Goal: Information Seeking & Learning: Check status

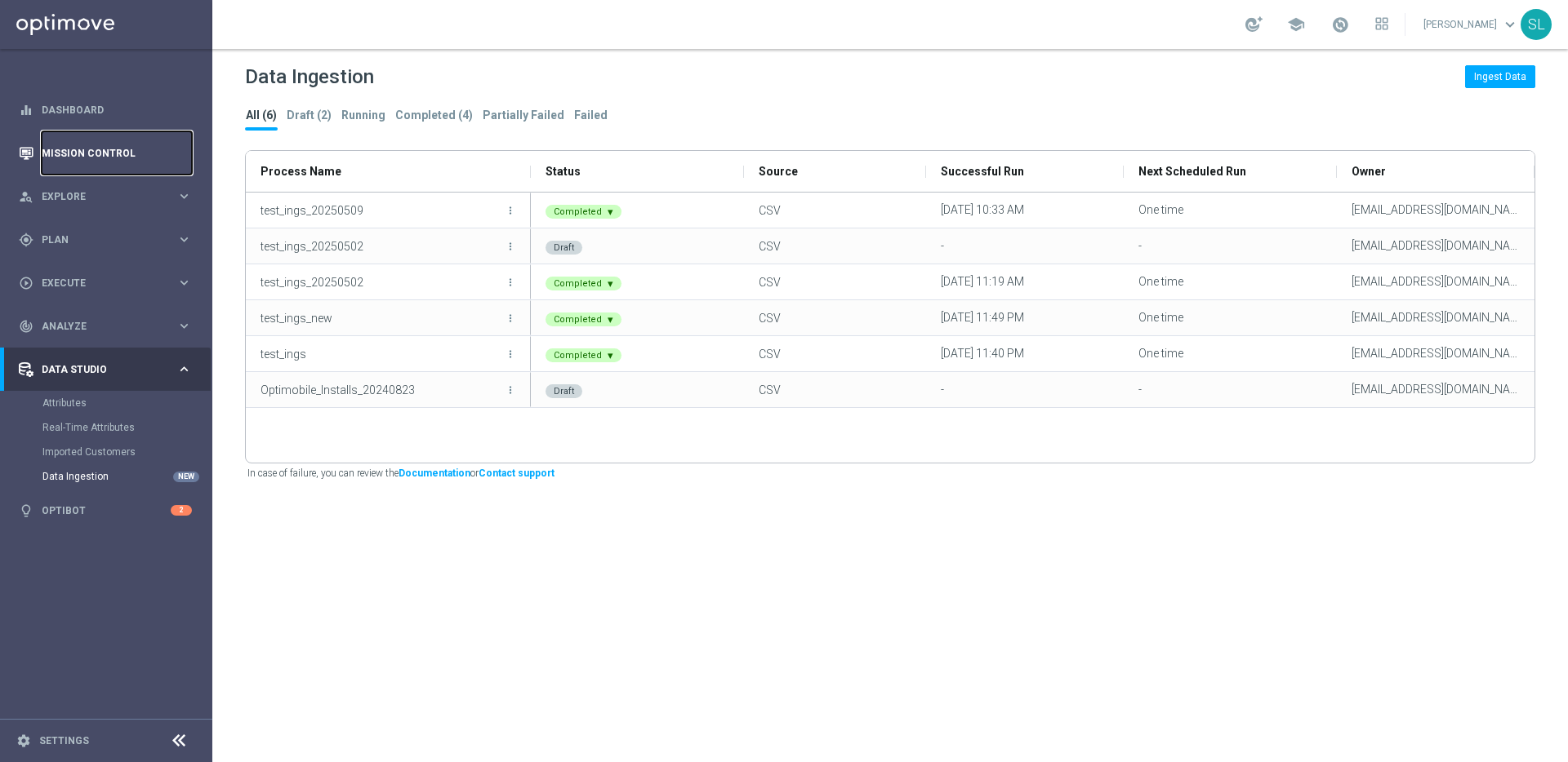
click at [87, 150] on link "Mission Control" at bounding box center [117, 153] width 150 height 43
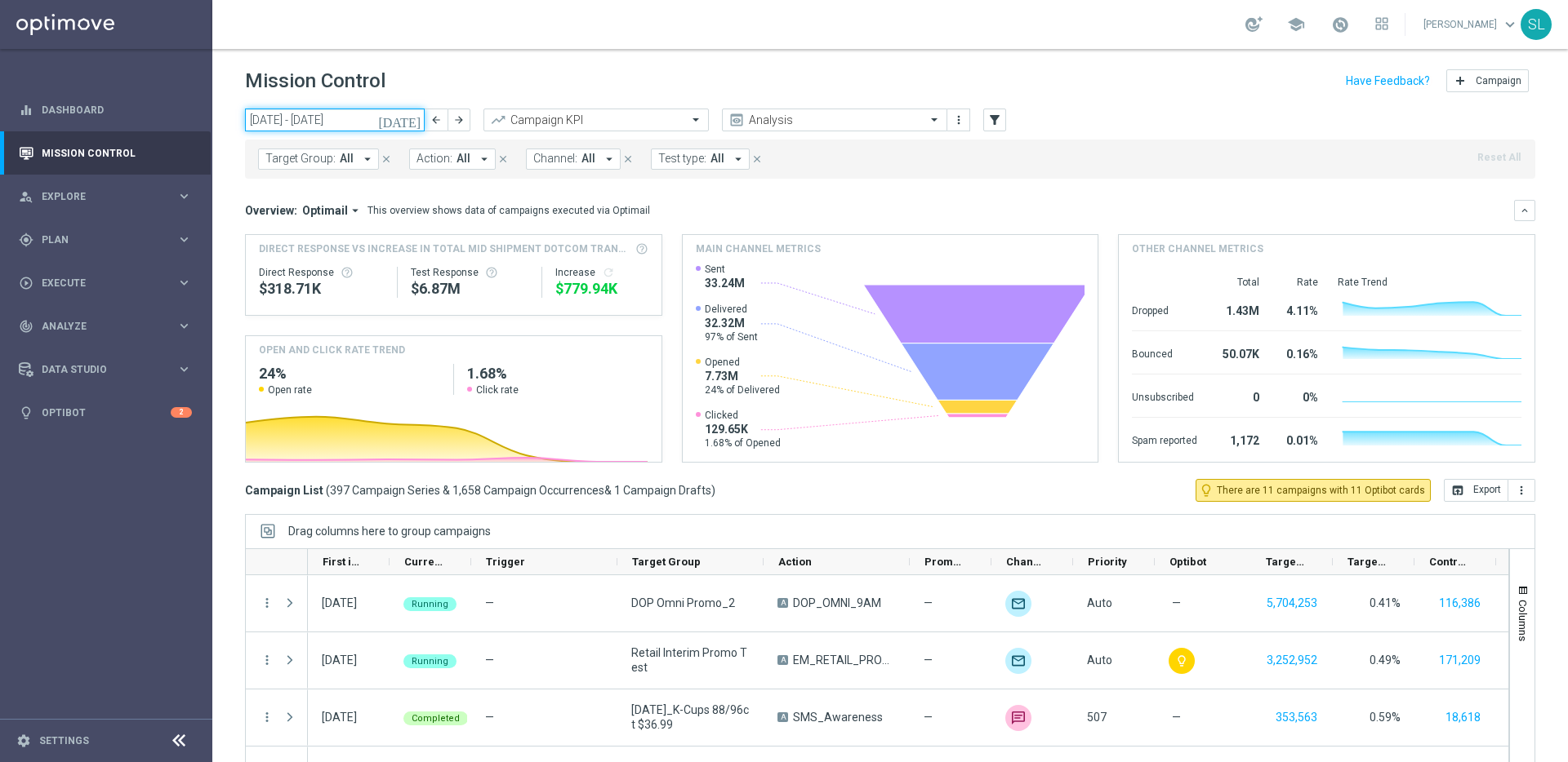
click at [375, 128] on input "[DATE] - [DATE]" at bounding box center [334, 120] width 180 height 23
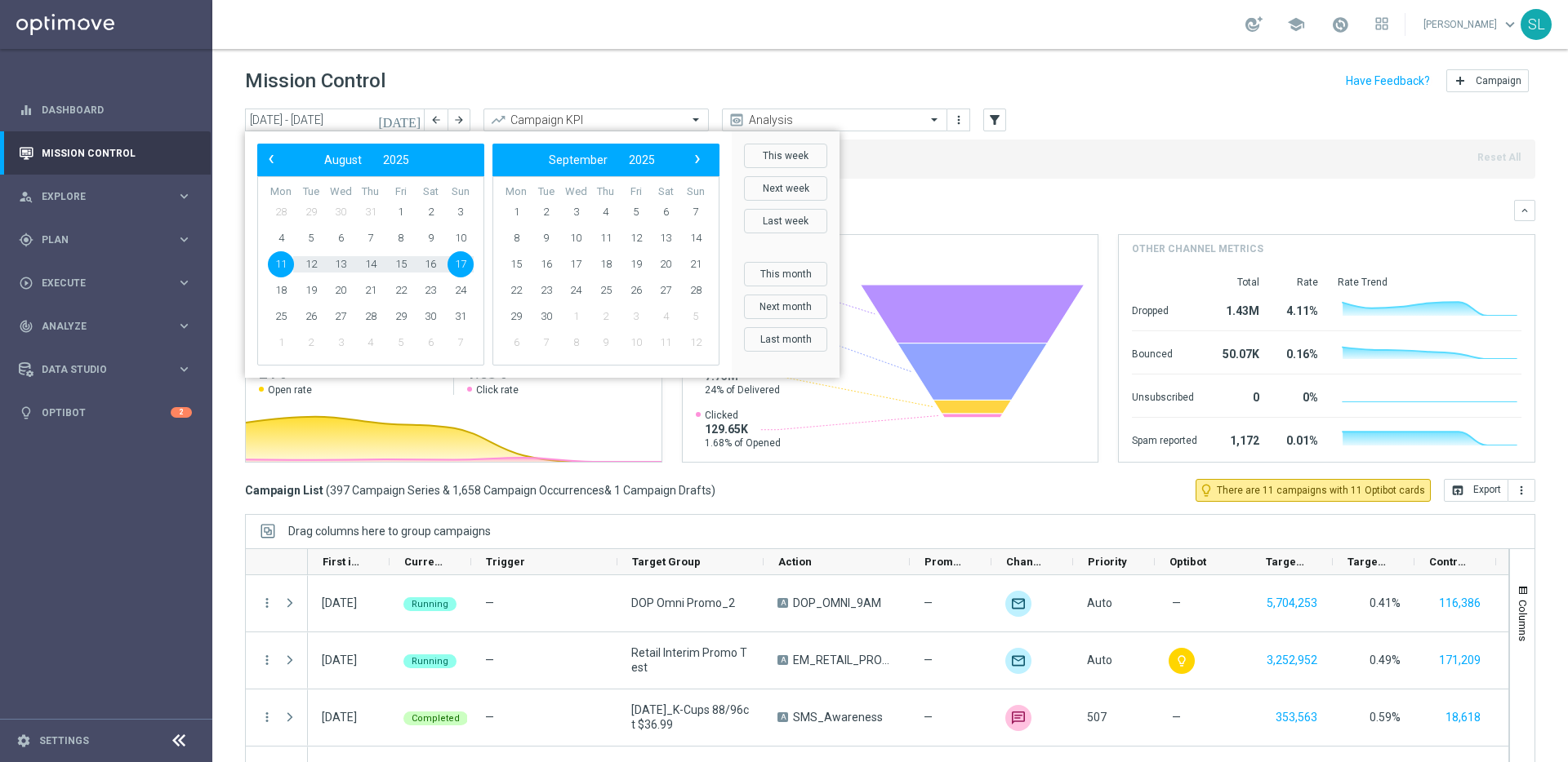
drag, startPoint x: 563, startPoint y: 69, endPoint x: 499, endPoint y: 95, distance: 69.1
click at [562, 69] on div "Mission Control add Campaign" at bounding box center [890, 81] width 1290 height 32
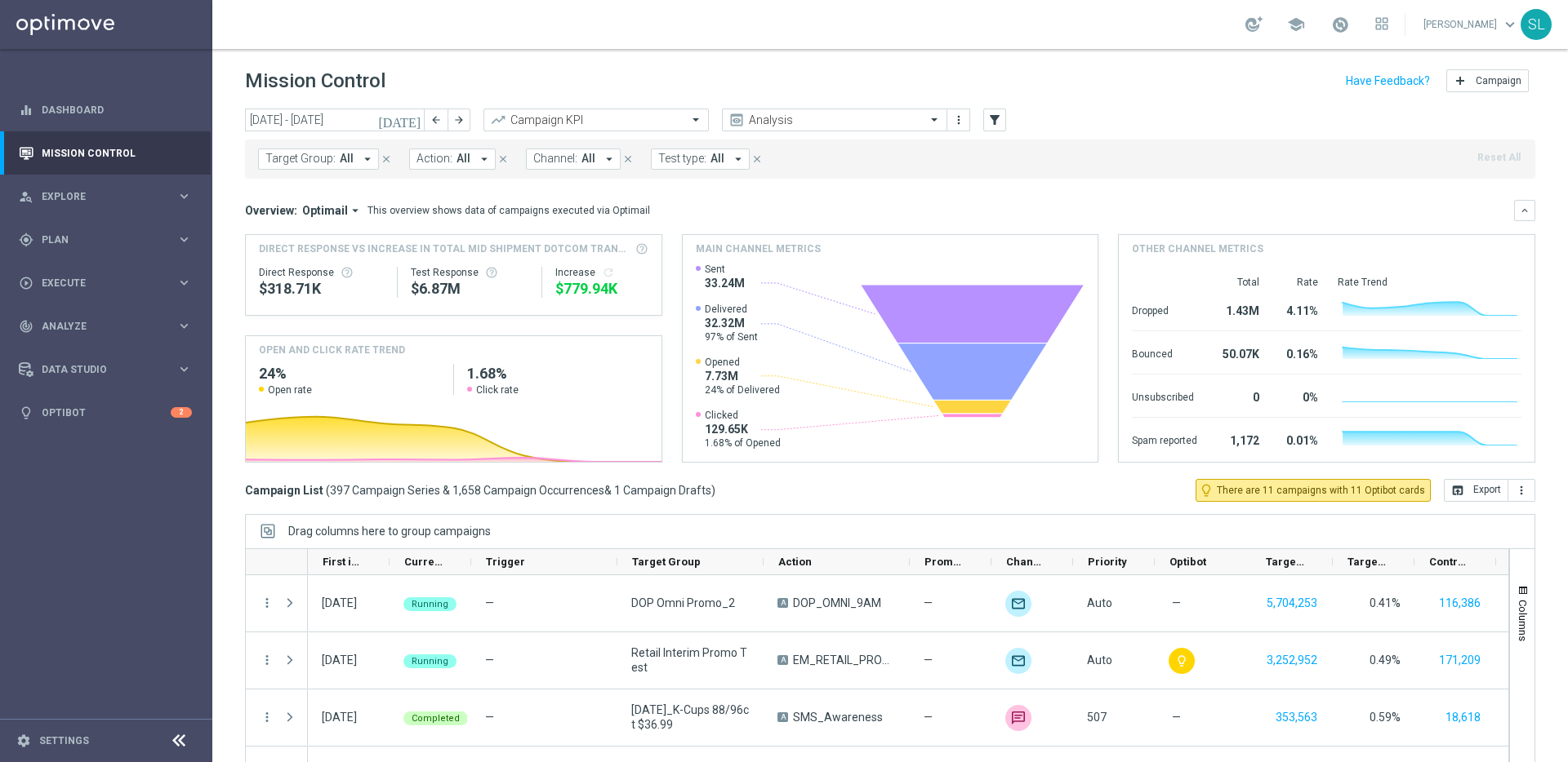
click at [308, 158] on span "Target Group:" at bounding box center [300, 159] width 70 height 14
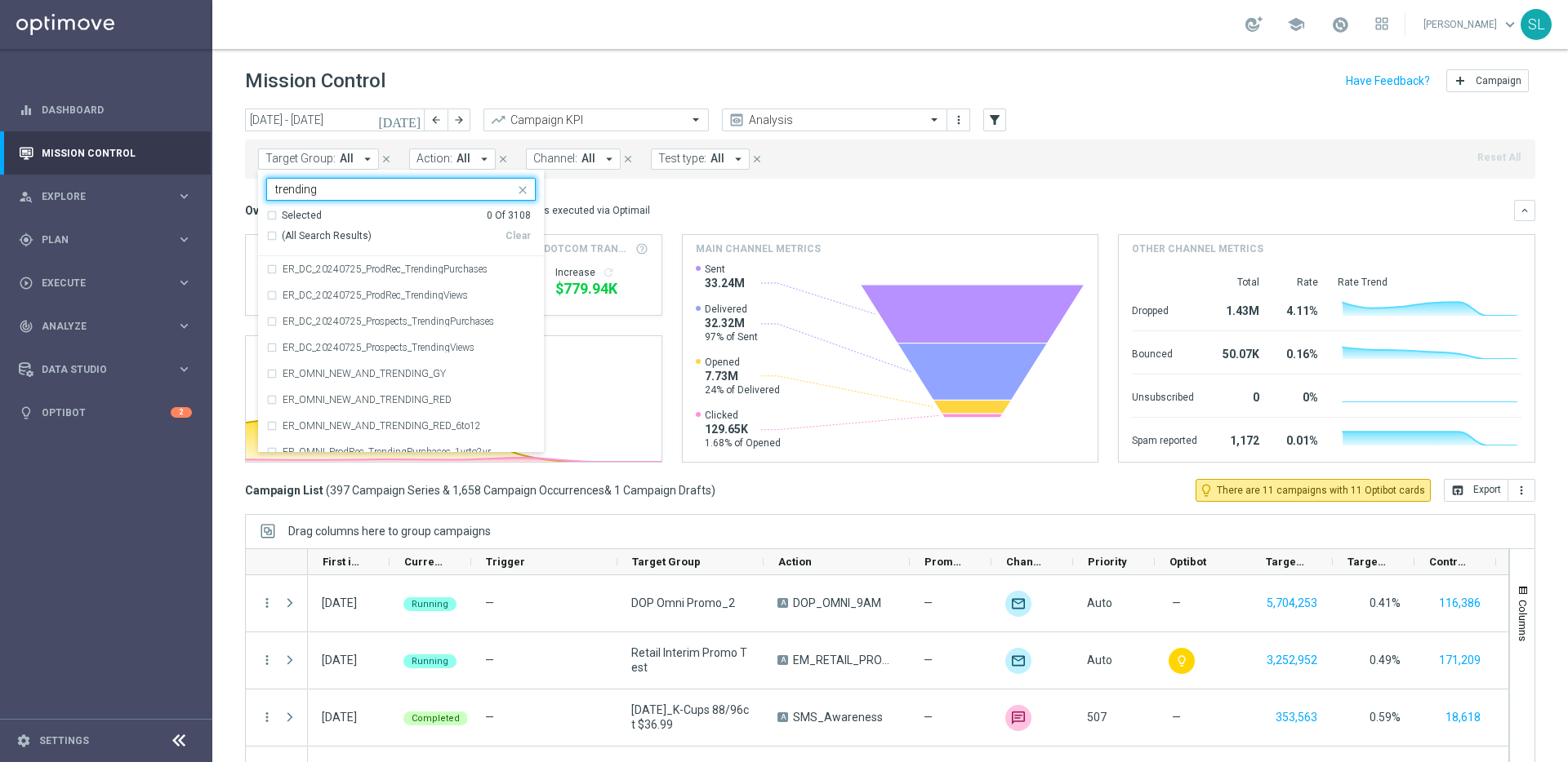
drag, startPoint x: 307, startPoint y: 238, endPoint x: 362, endPoint y: 222, distance: 57.3
click at [310, 237] on span "(All Search Results)" at bounding box center [327, 236] width 90 height 14
type input "trending"
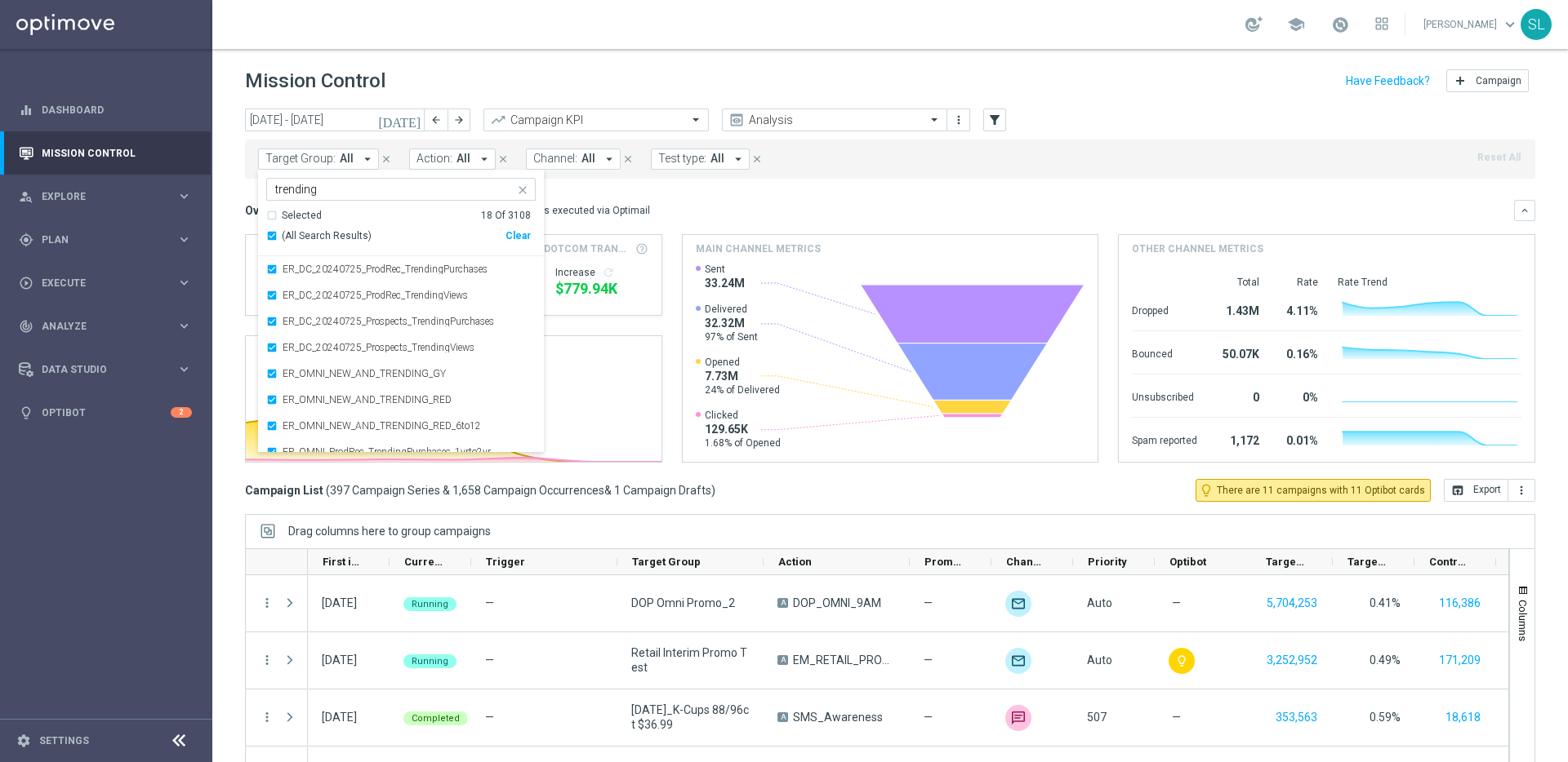
click at [550, 89] on div "Mission Control add Campaign" at bounding box center [890, 81] width 1290 height 32
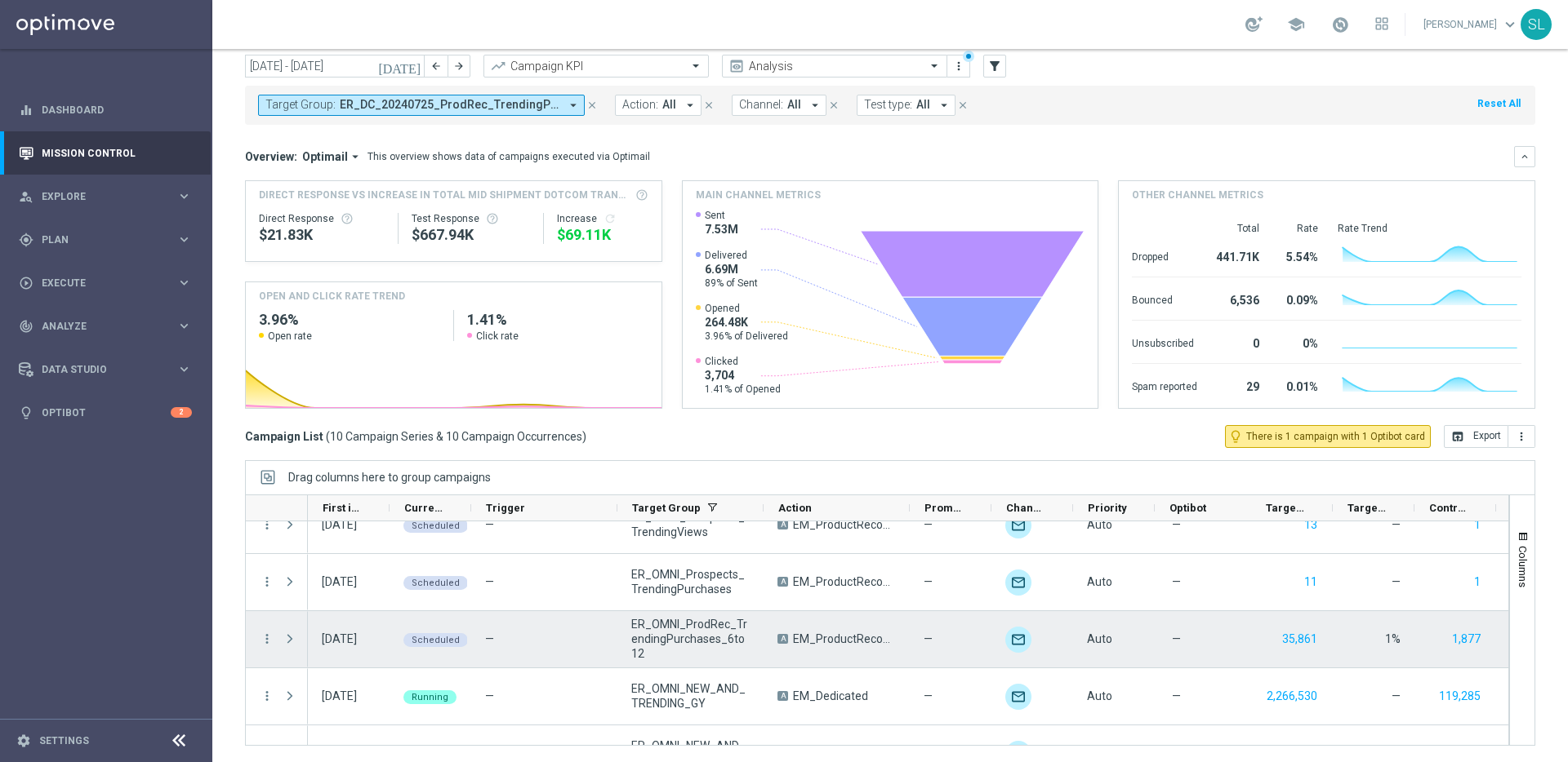
scroll to position [348, 0]
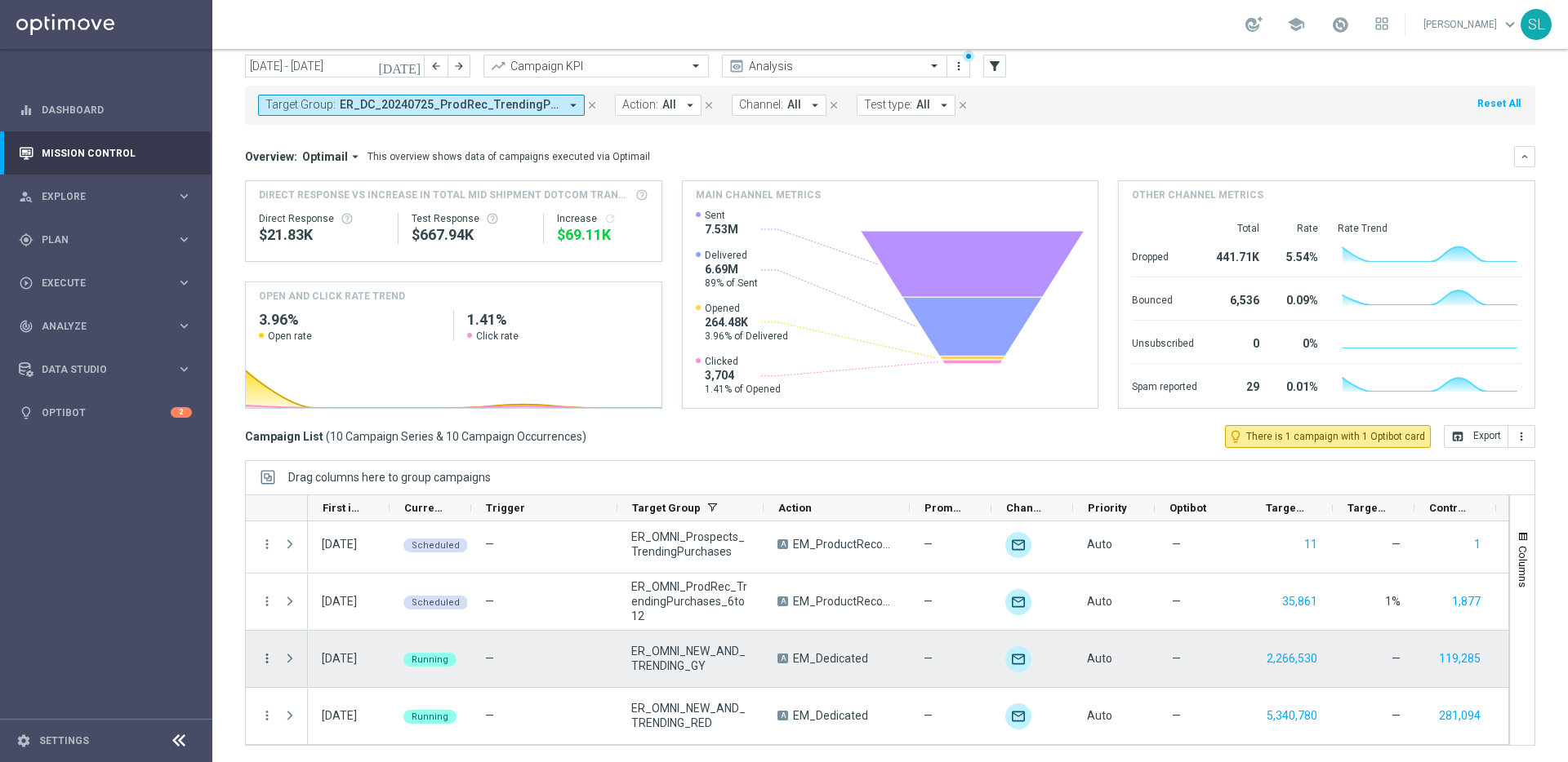
click at [269, 657] on icon "more_vert" at bounding box center [266, 658] width 14 height 14
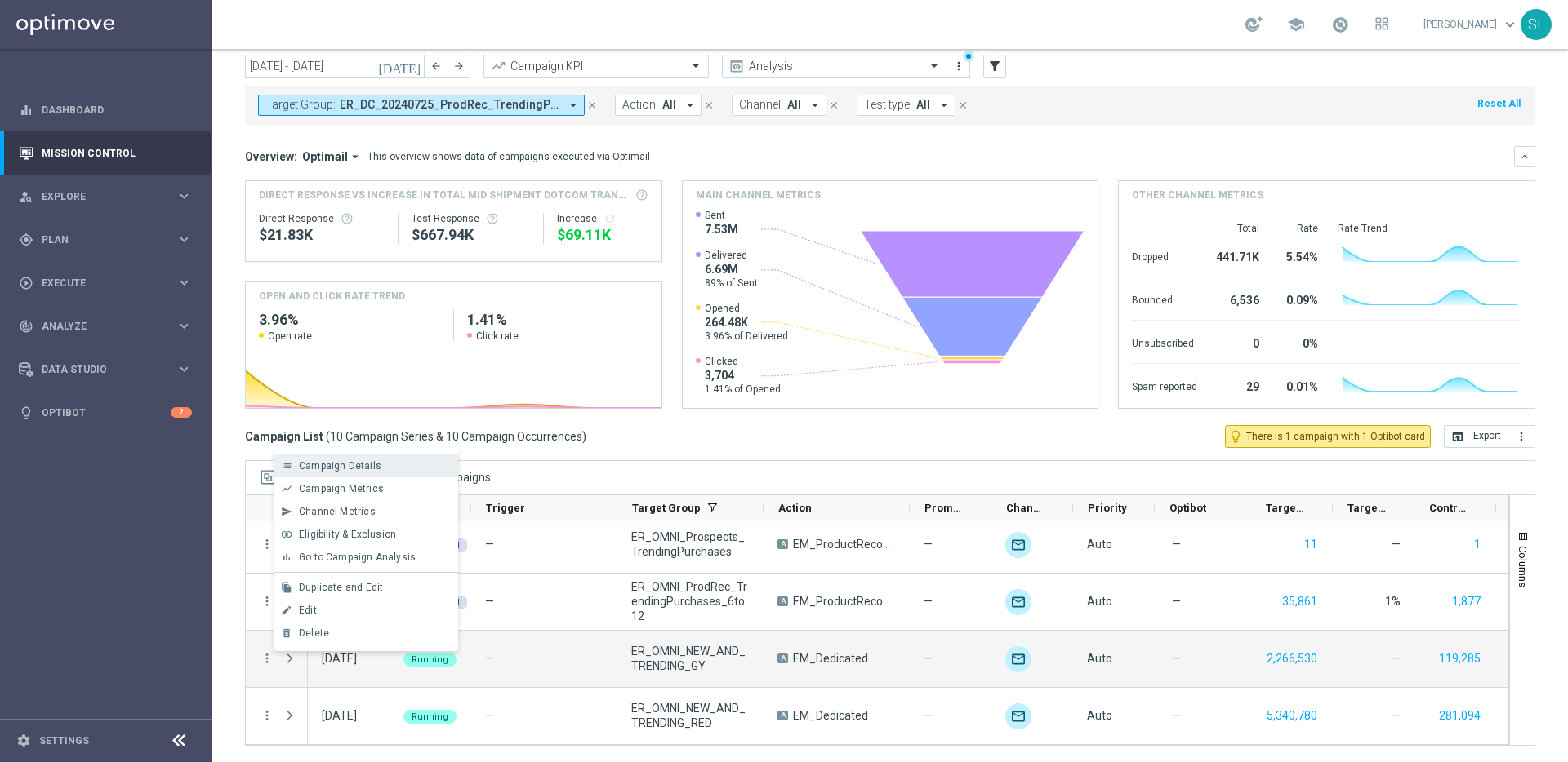
click at [323, 469] on span "Campaign Details" at bounding box center [340, 466] width 83 height 12
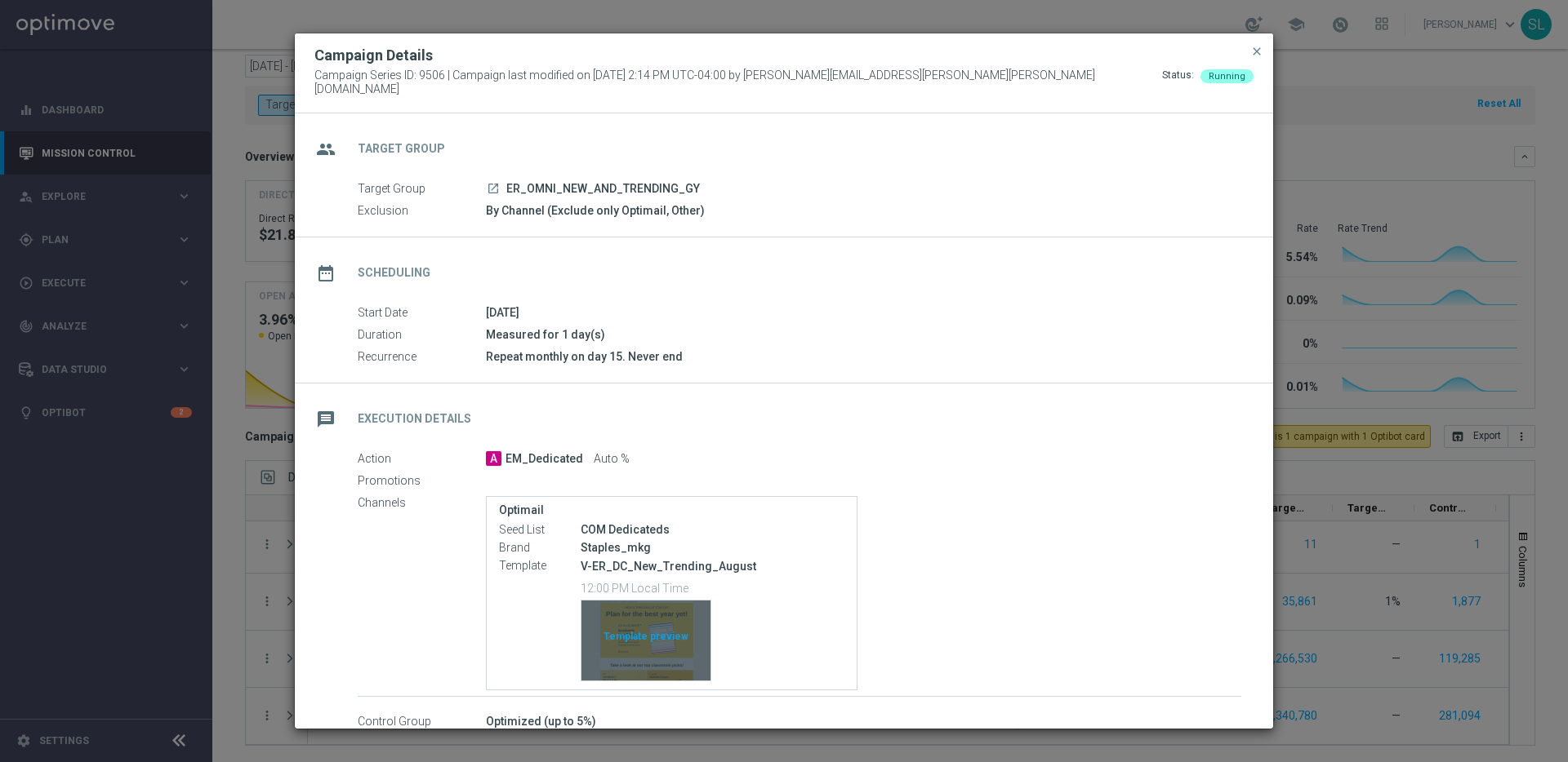
click at [649, 656] on div "Template preview" at bounding box center [645, 640] width 129 height 80
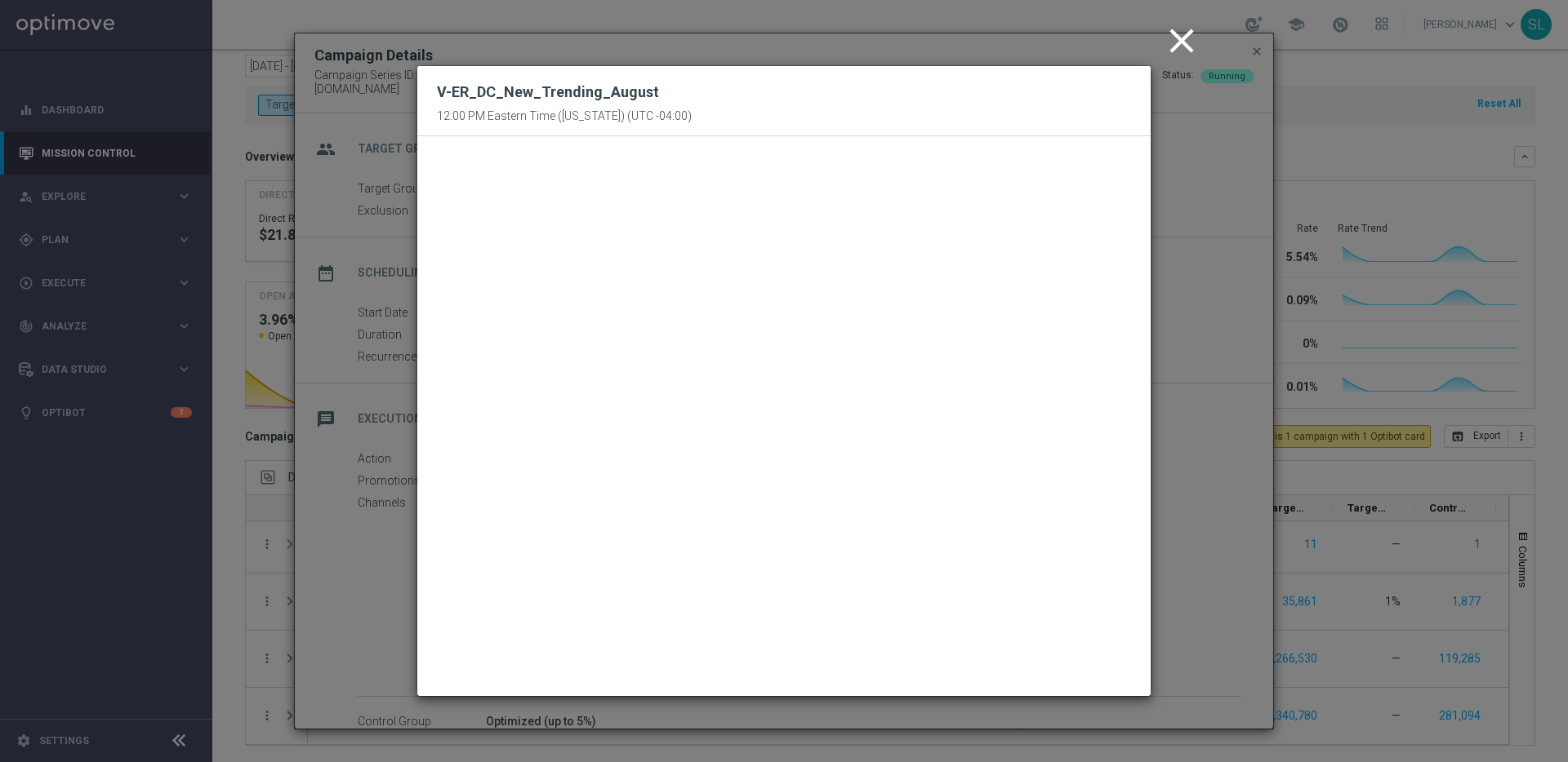
click at [1175, 45] on icon "close" at bounding box center [1181, 41] width 41 height 41
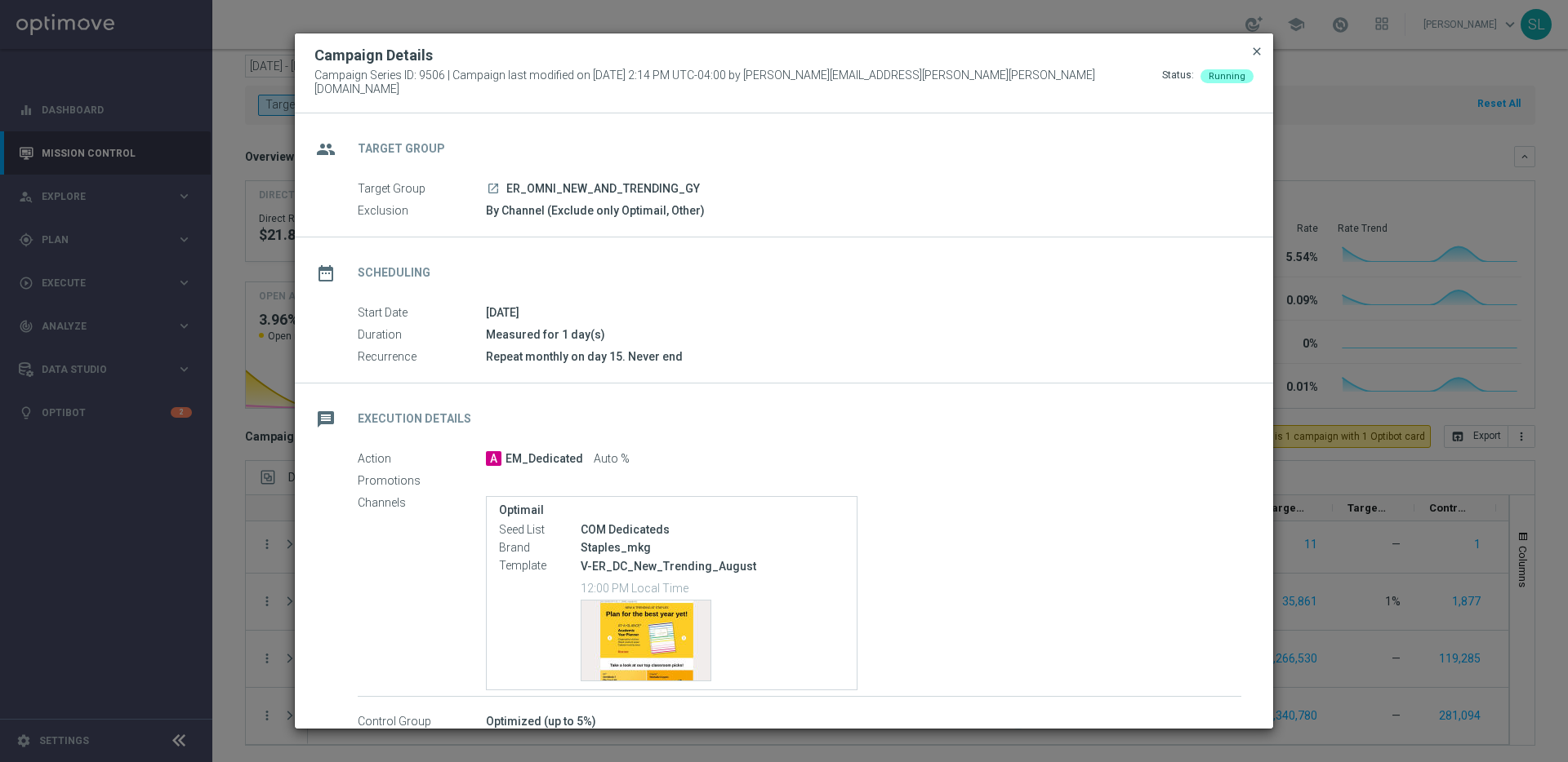
click at [1256, 58] on span "close" at bounding box center [1256, 51] width 13 height 13
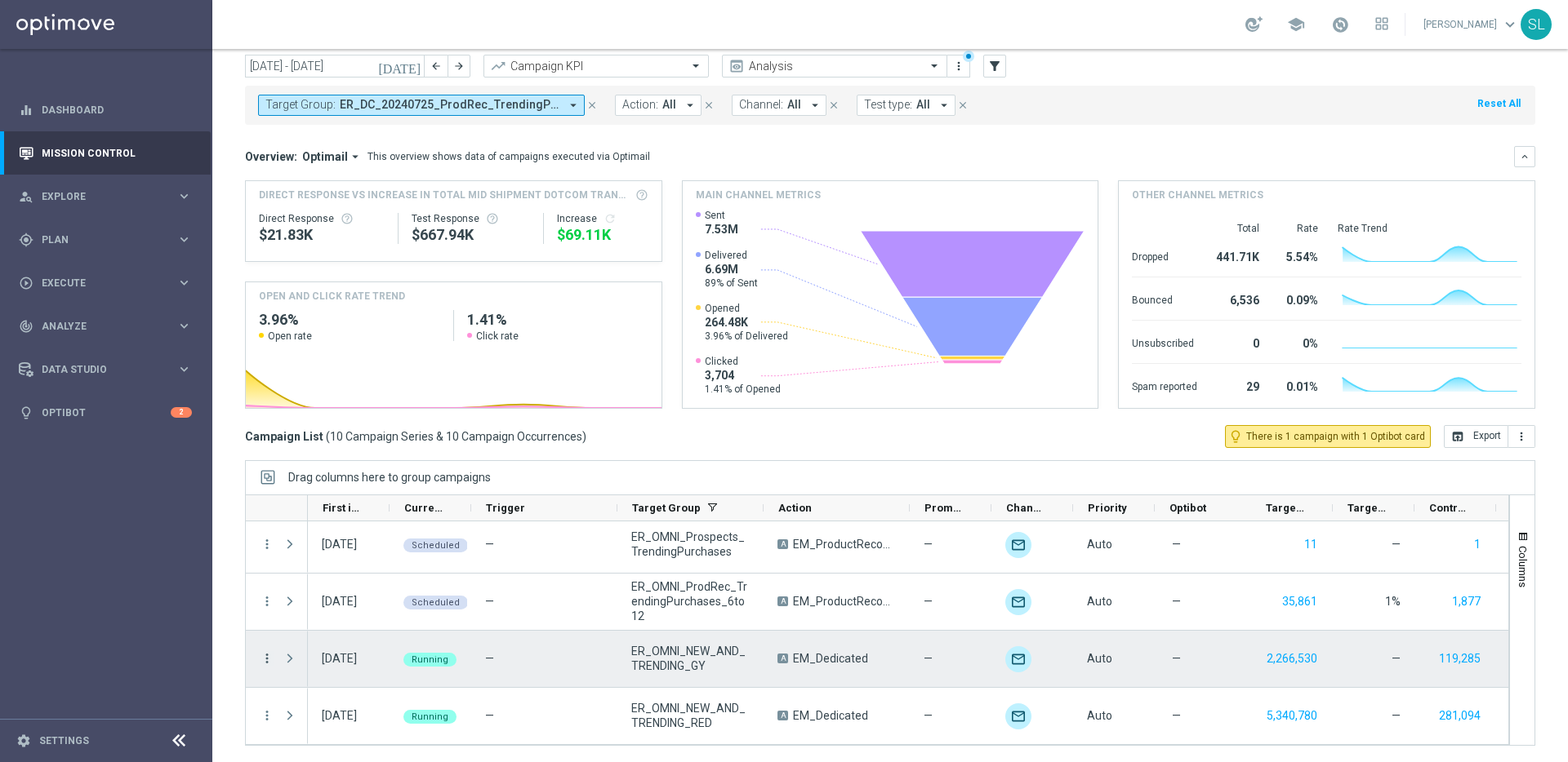
click at [266, 658] on icon "more_vert" at bounding box center [266, 658] width 14 height 14
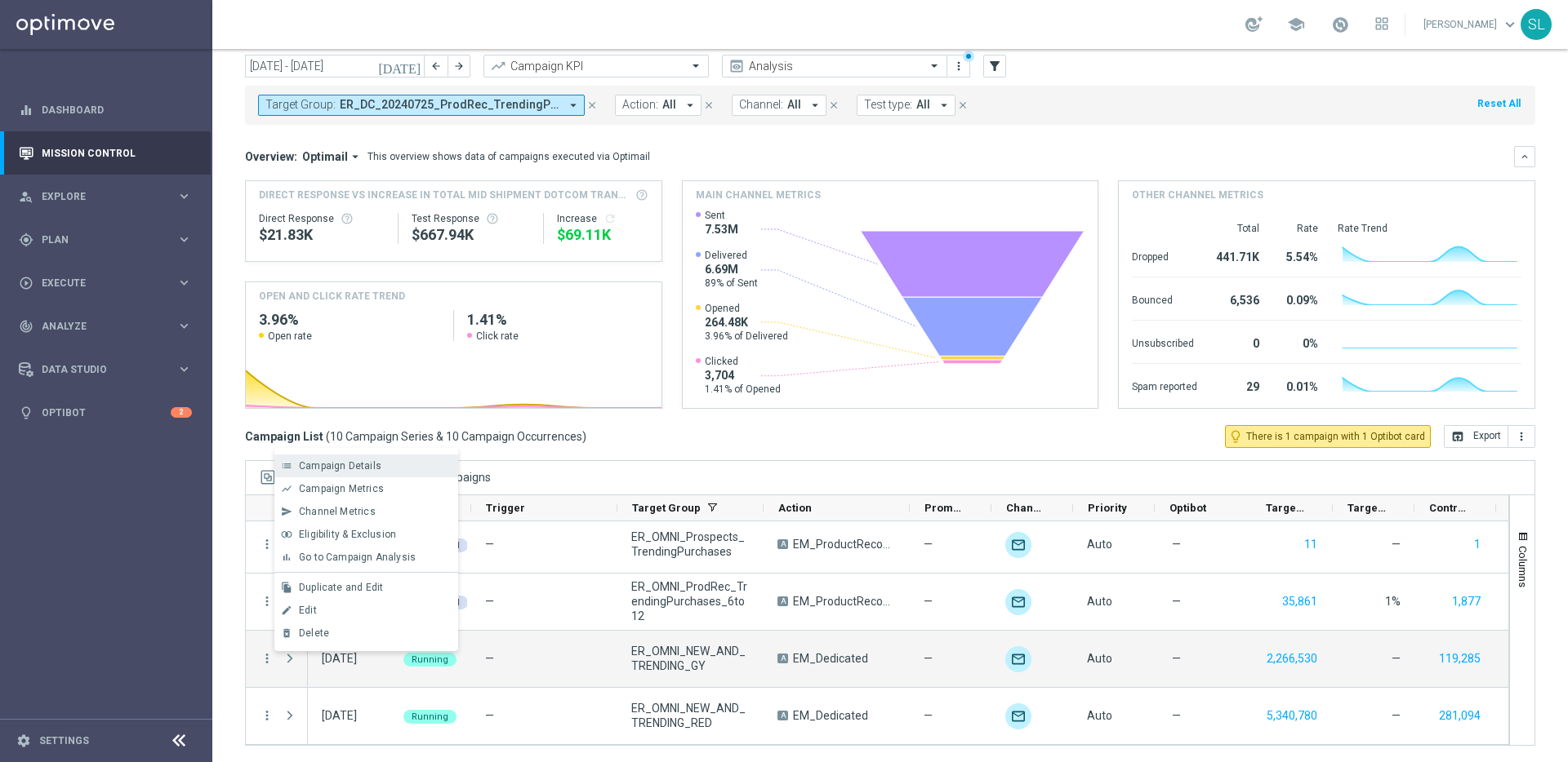
click at [336, 462] on span "Campaign Details" at bounding box center [340, 466] width 83 height 12
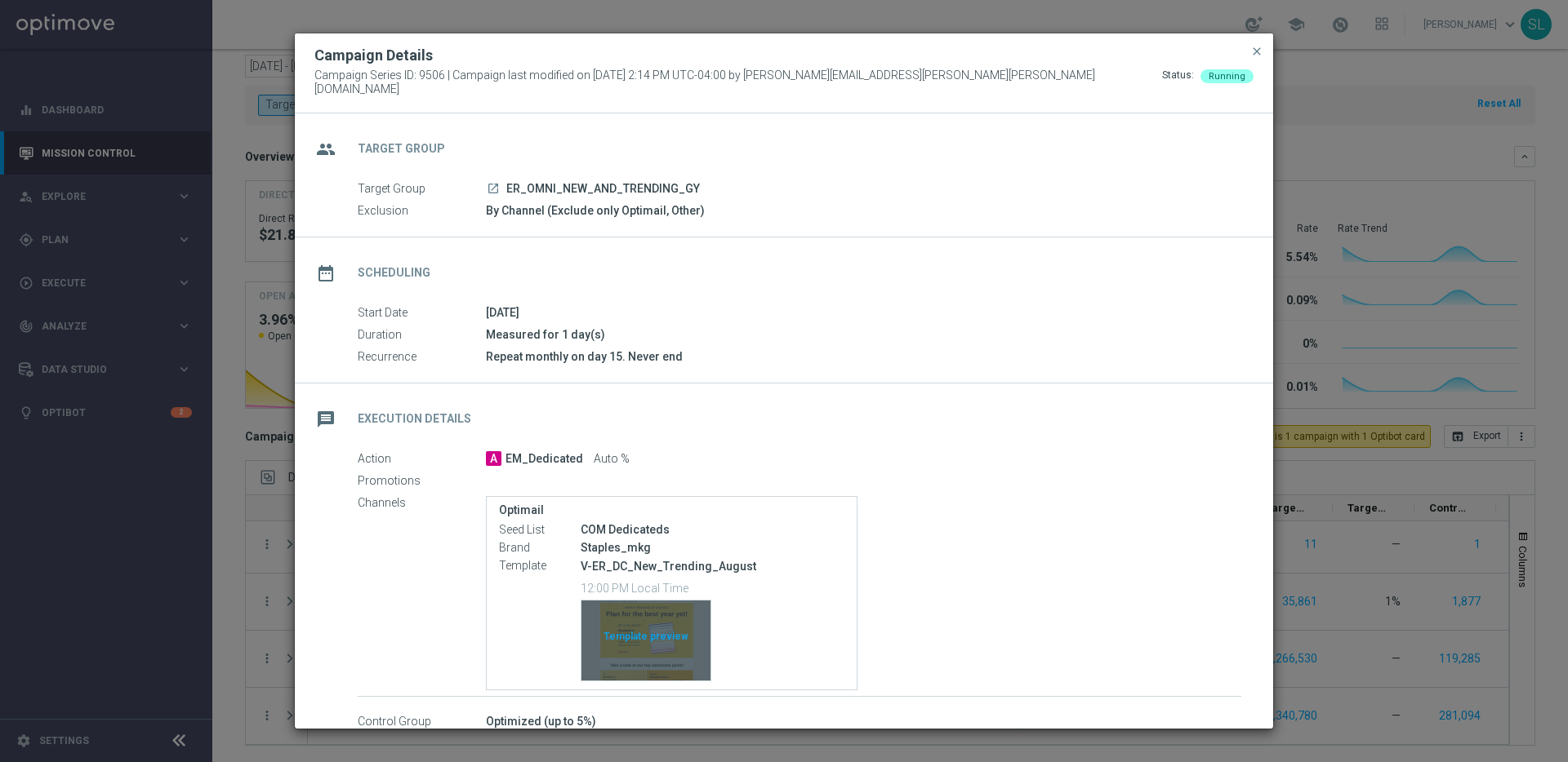
click at [661, 644] on div "Template preview" at bounding box center [645, 640] width 129 height 80
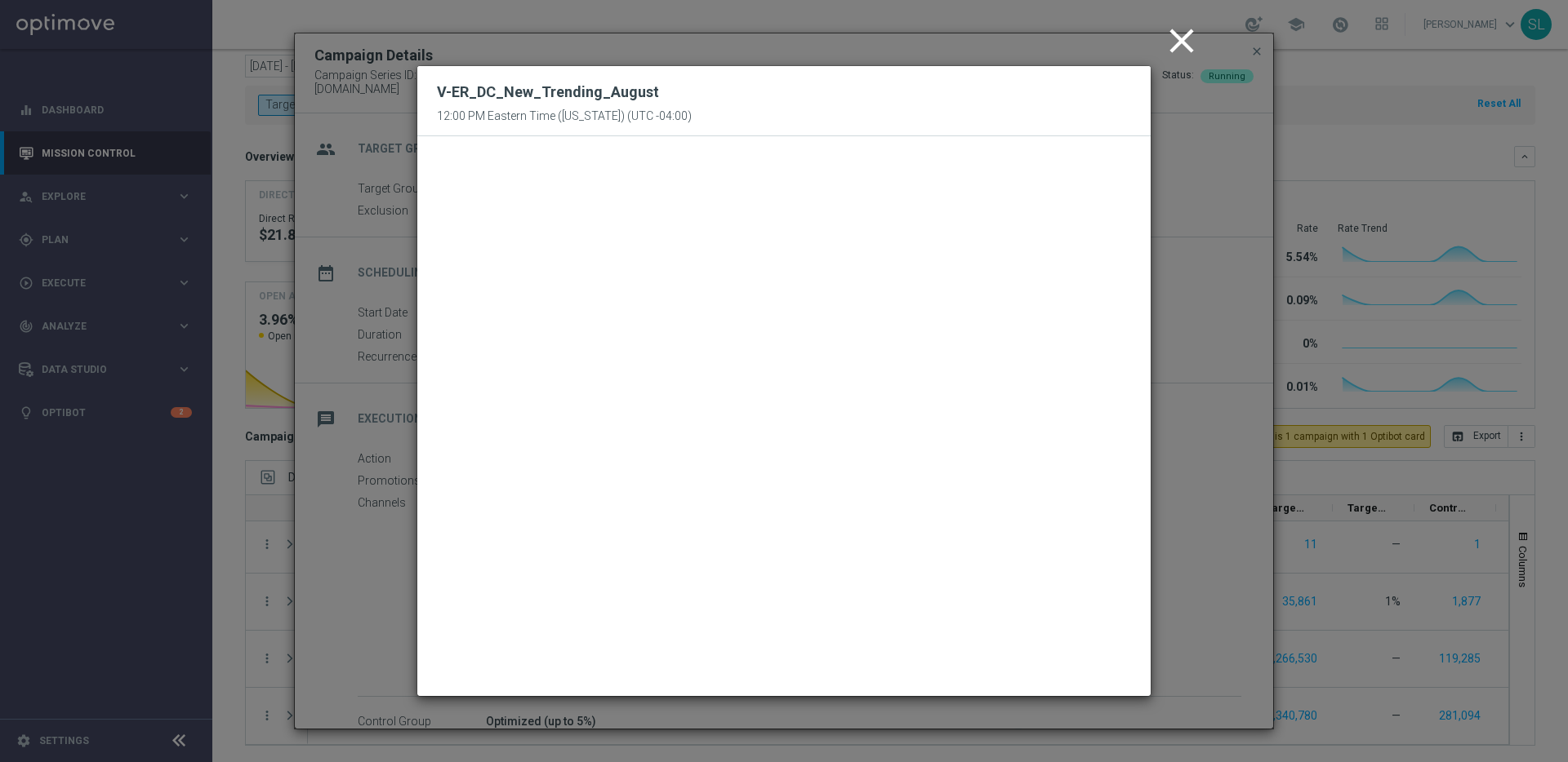
click at [1205, 287] on modal-container "close V-ER_DC_New_Trending_August 12:00 PM Eastern Time ([US_STATE]) (UTC -04:0…" at bounding box center [784, 381] width 1568 height 762
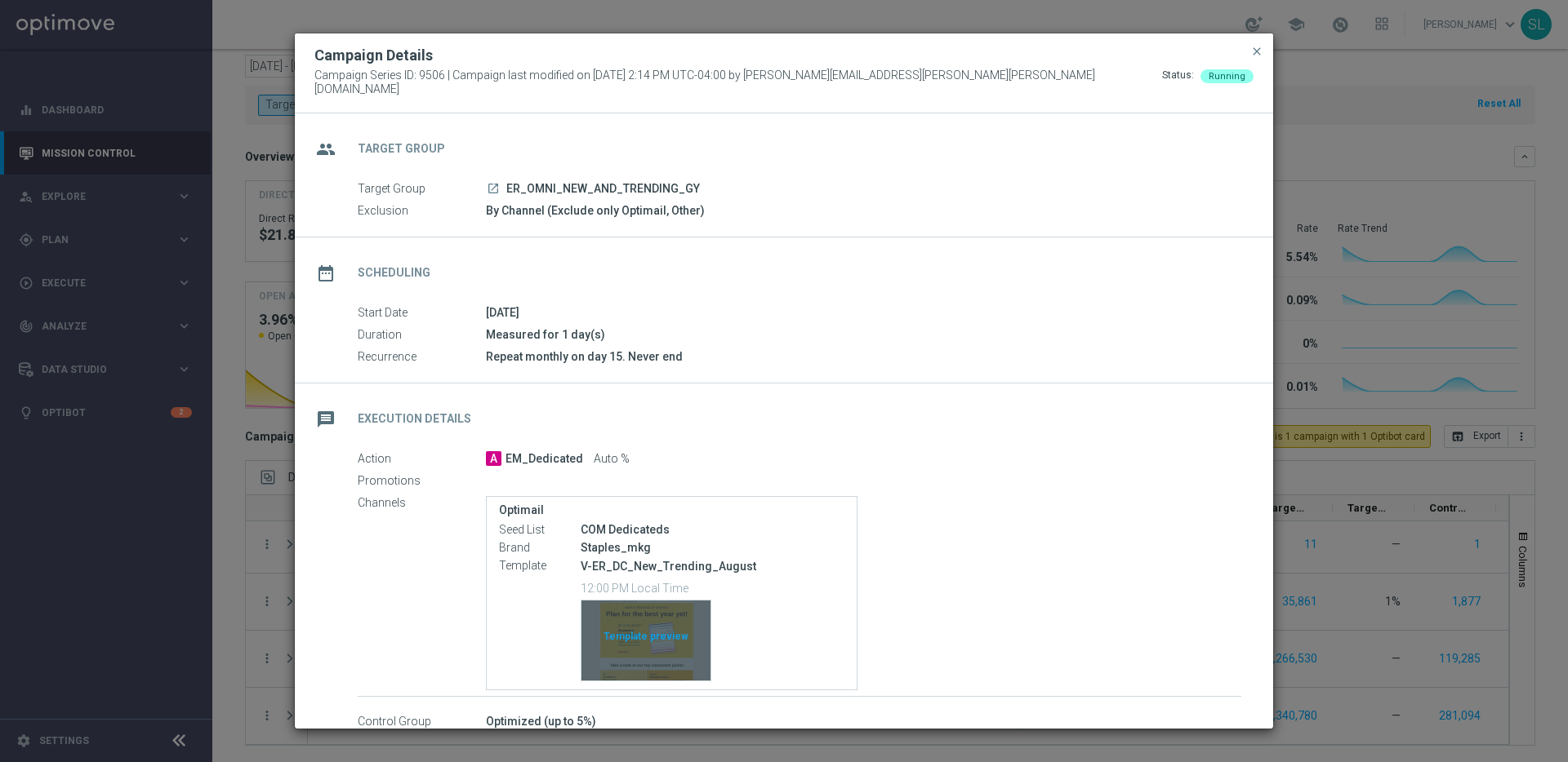
click at [654, 608] on div "Template preview" at bounding box center [645, 640] width 129 height 80
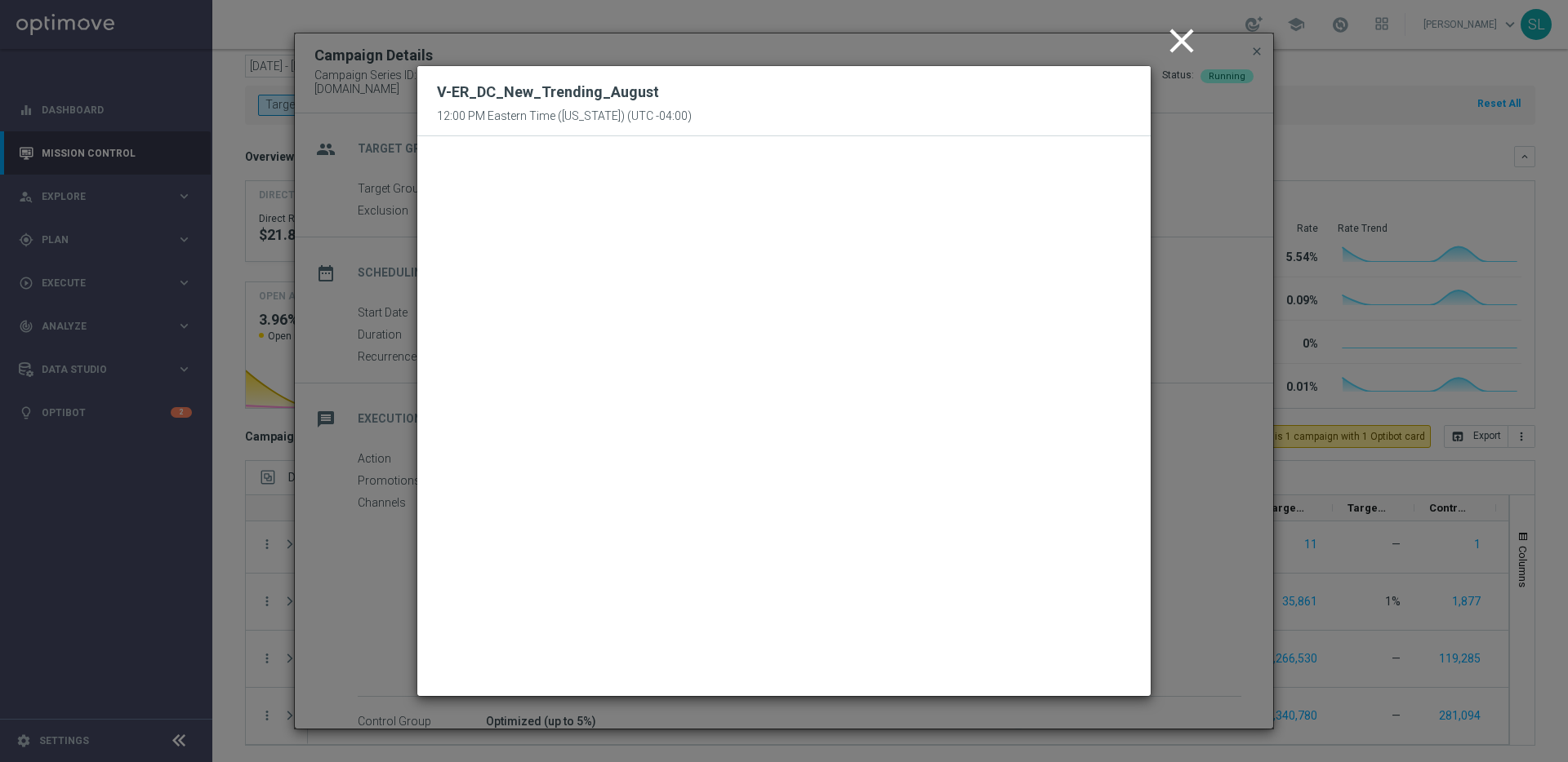
click at [1175, 38] on icon "close" at bounding box center [1181, 41] width 41 height 41
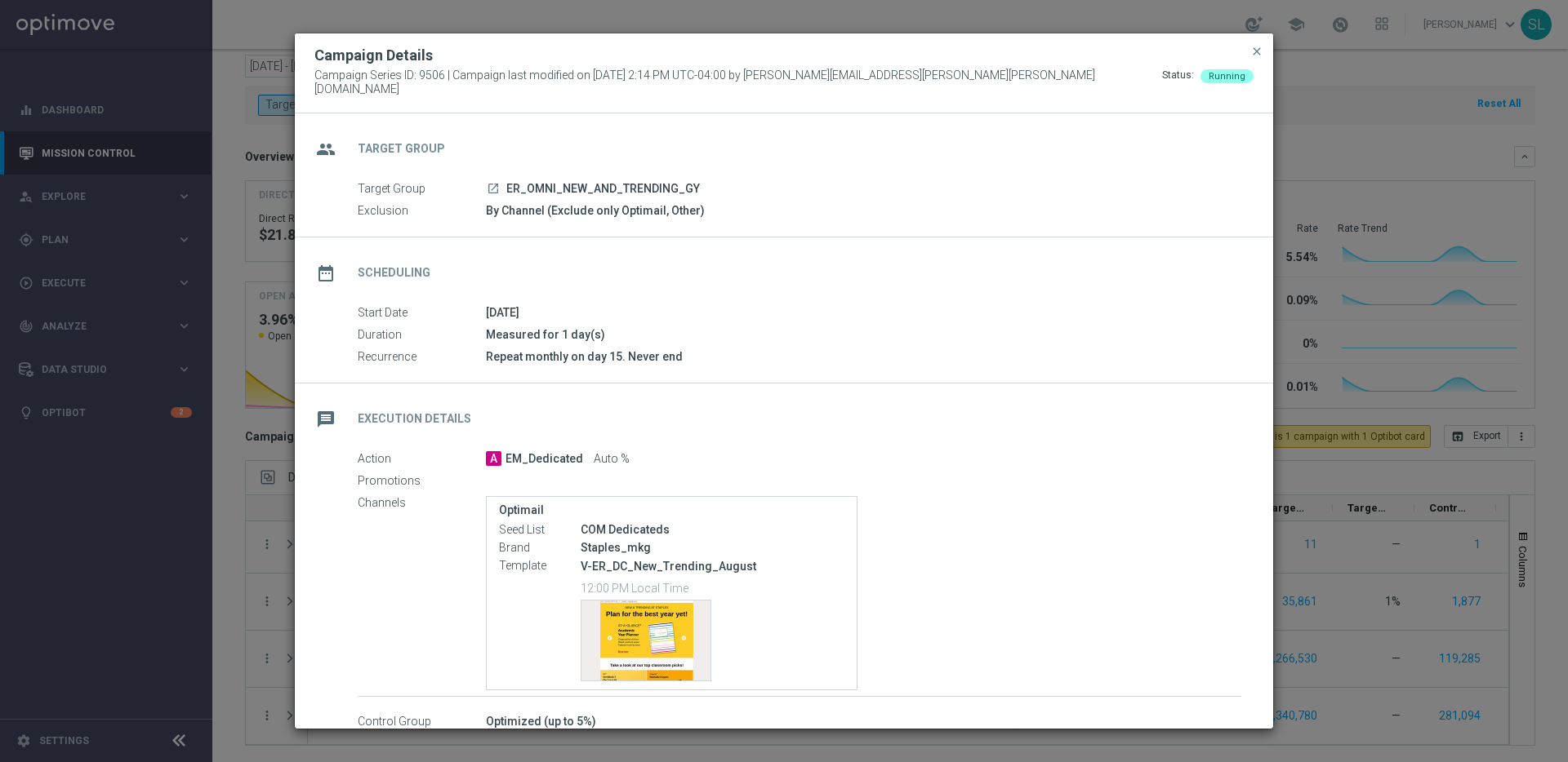
click at [675, 560] on p "V-ER_DC_New_Trending_August" at bounding box center [713, 565] width 263 height 14
copy div "V-ER_DC_New_Trending_August"
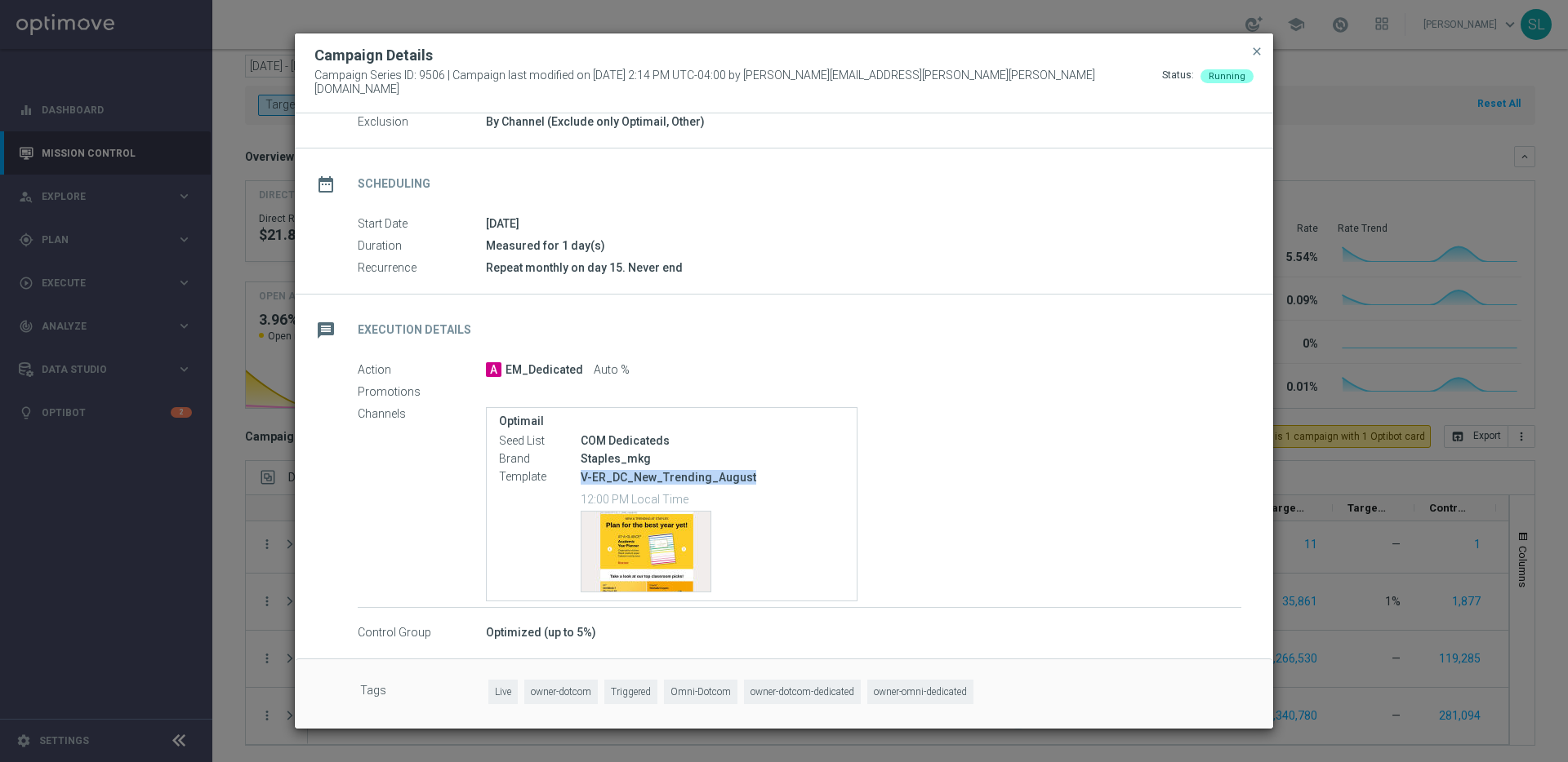
scroll to position [0, 0]
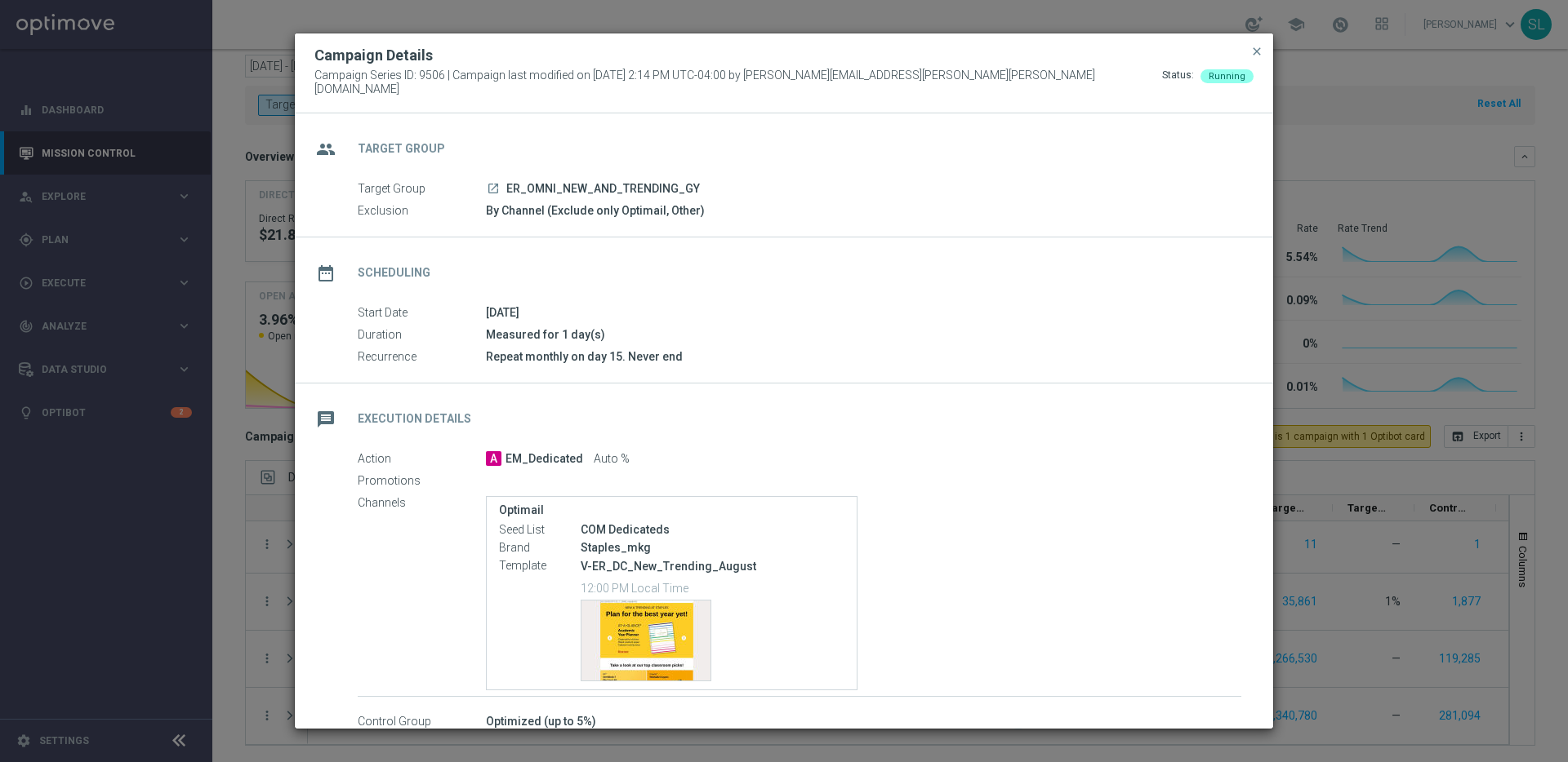
click at [42, 290] on modal-container "Campaign Details Campaign Series ID: 9506 | Campaign last modified on [DATE] 2:…" at bounding box center [784, 381] width 1568 height 762
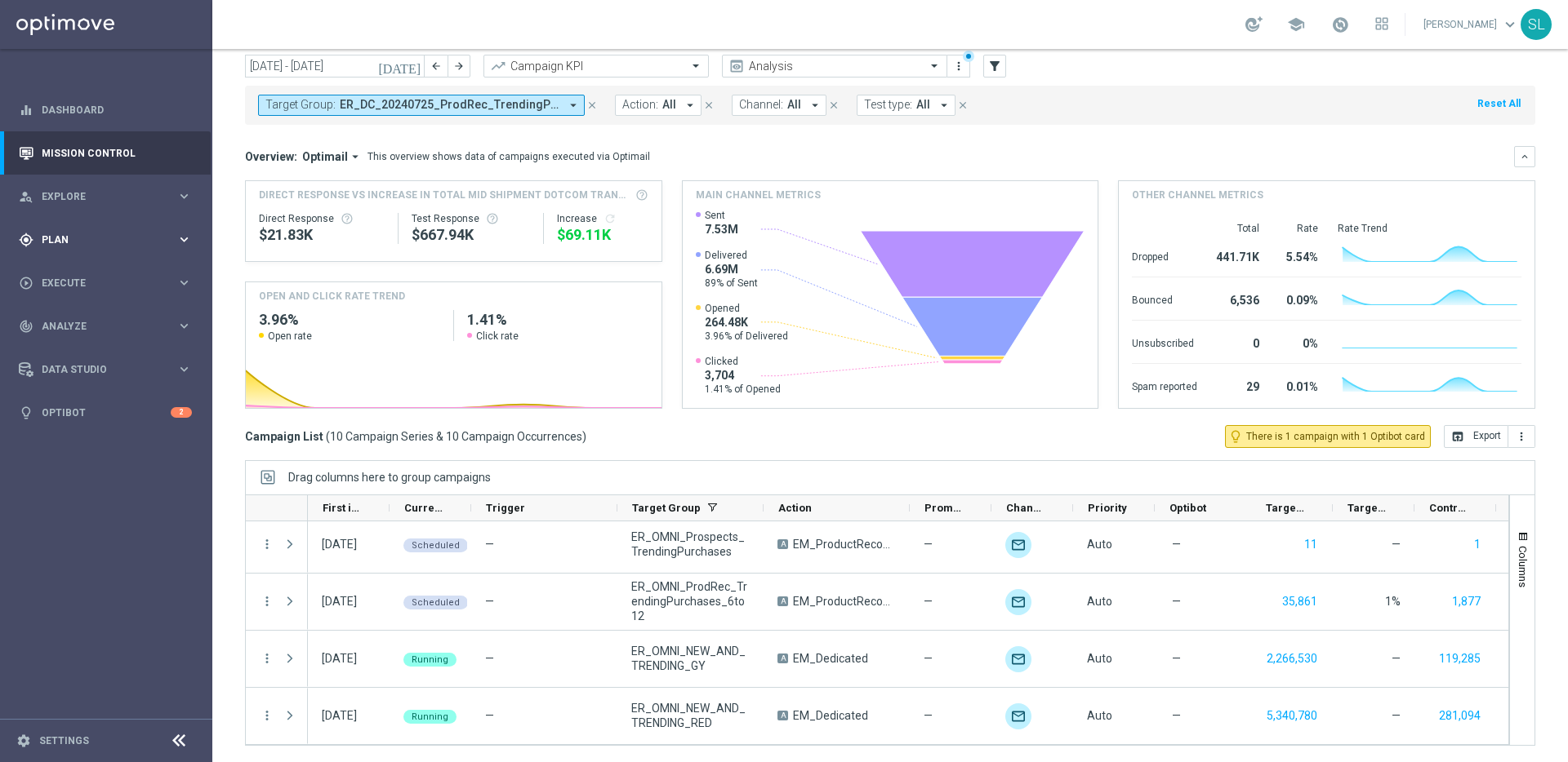
click at [81, 235] on span "Plan" at bounding box center [109, 240] width 135 height 10
click at [76, 319] on span "Templates" at bounding box center [101, 322] width 117 height 10
click at [75, 347] on link "Optimail" at bounding box center [110, 346] width 119 height 13
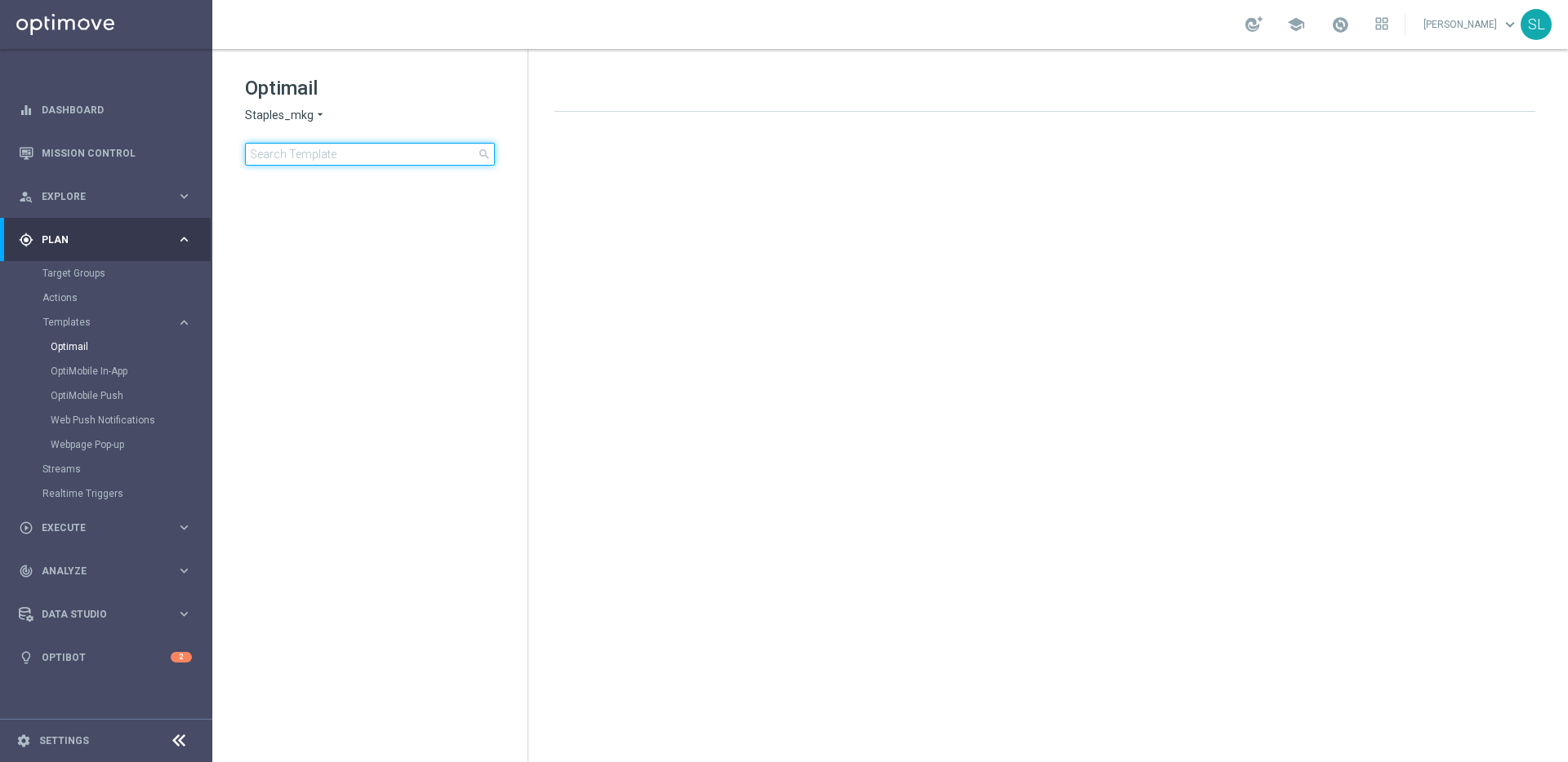
click at [340, 149] on input at bounding box center [370, 154] width 250 height 23
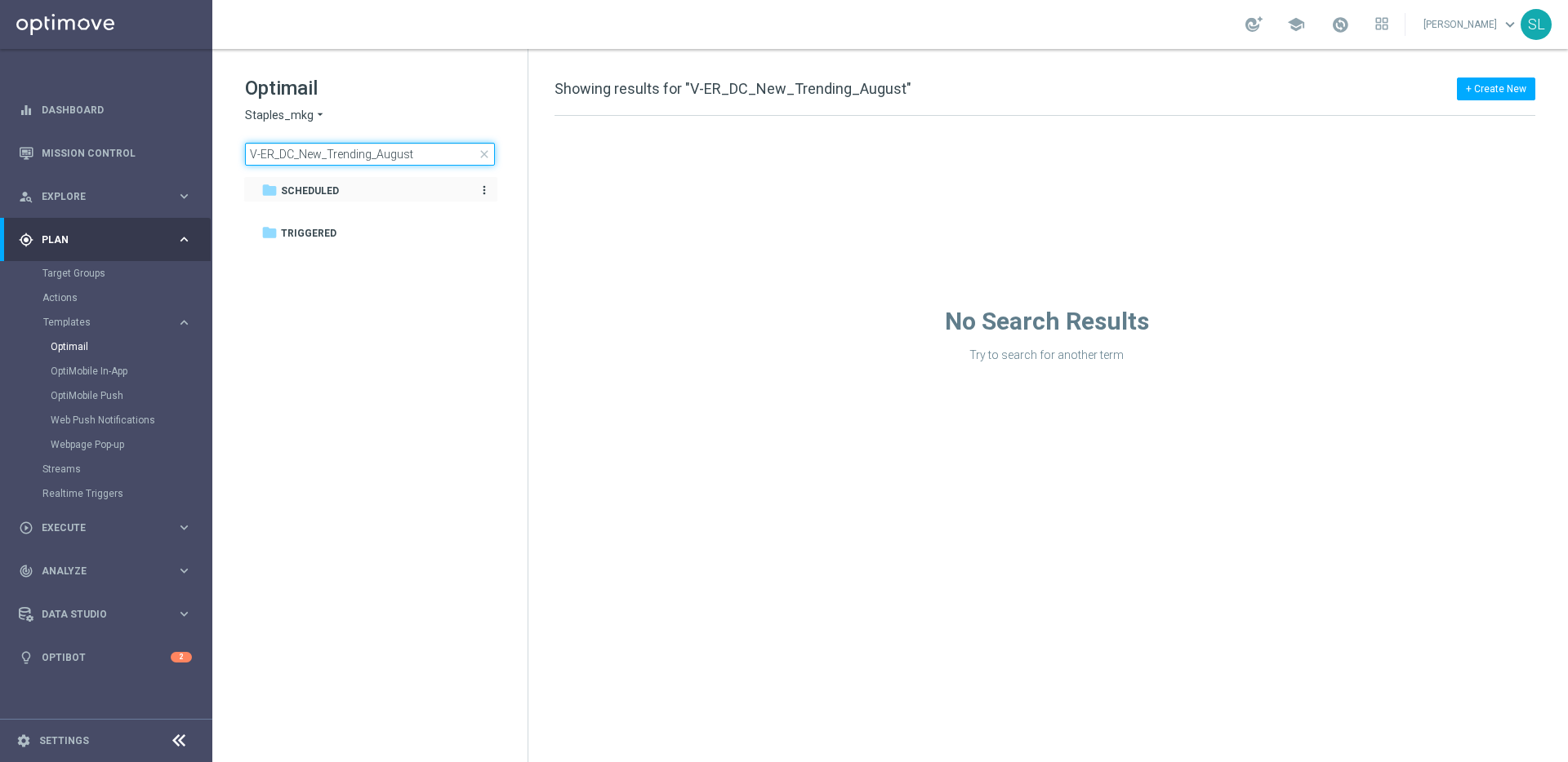
type input "V-ER_DC_New_Trending_August"
click at [326, 185] on span "Scheduled" at bounding box center [310, 191] width 58 height 14
click at [437, 156] on input "V-ER_DC_New_Trending_August" at bounding box center [370, 154] width 250 height 23
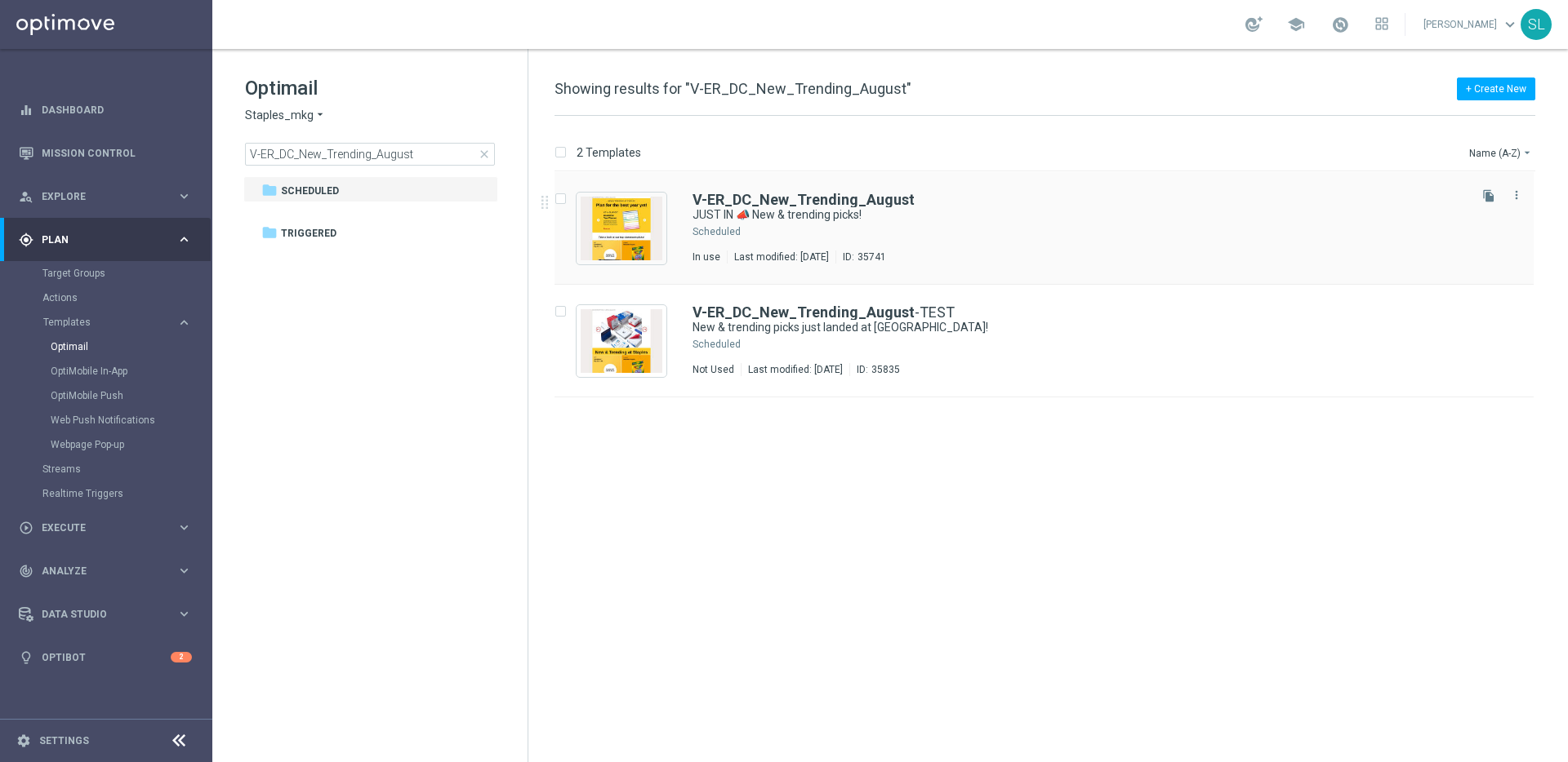
click at [822, 231] on div "Press SPACE to select this row." at bounding box center [1104, 231] width 722 height 13
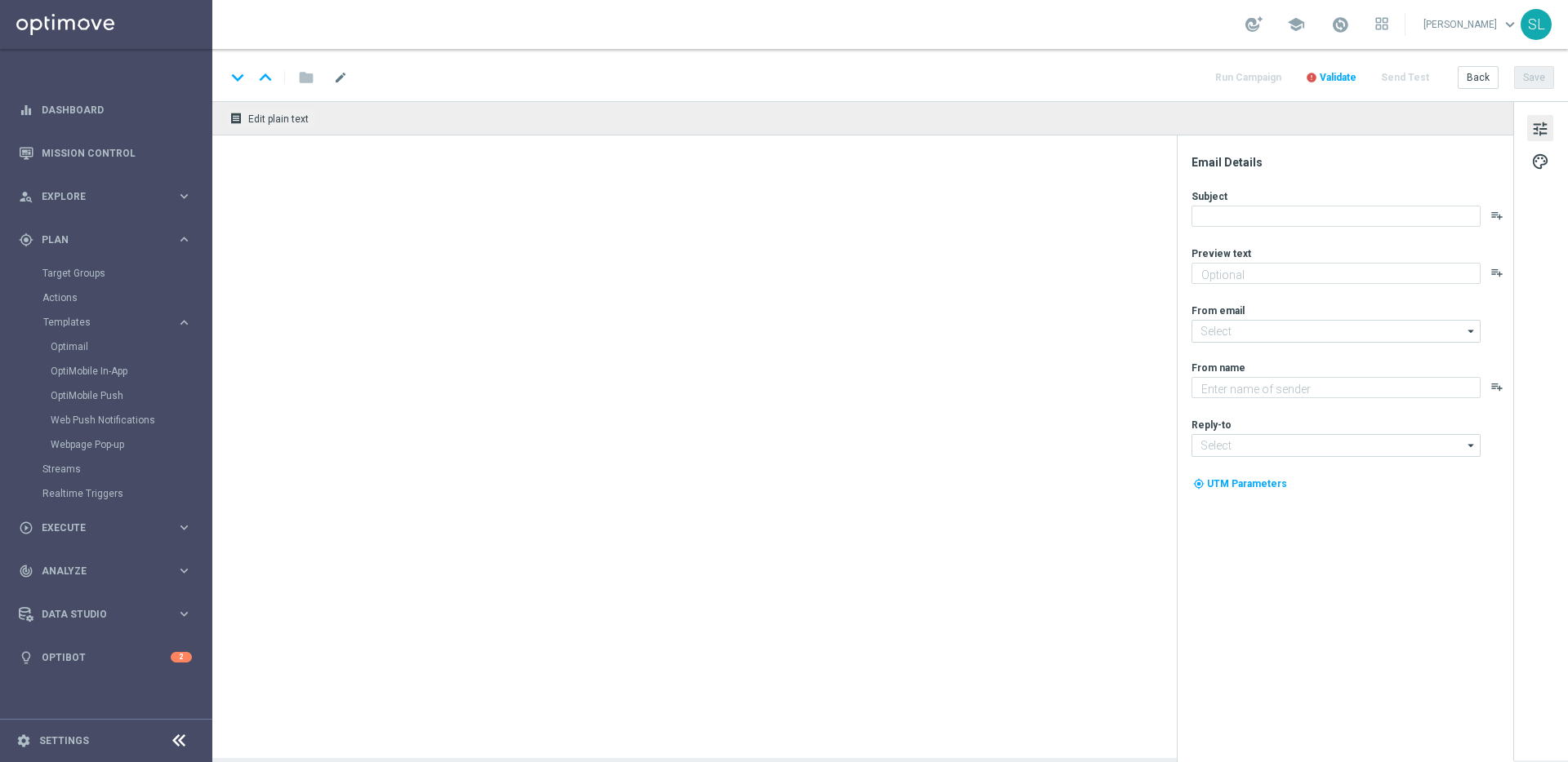
type textarea "Plus school-ready supplies for their first day."
type input "[EMAIL_ADDRESS][DOMAIN_NAME]"
type textarea "Staples"
type input "[EMAIL_ADDRESS][DOMAIN_NAME]"
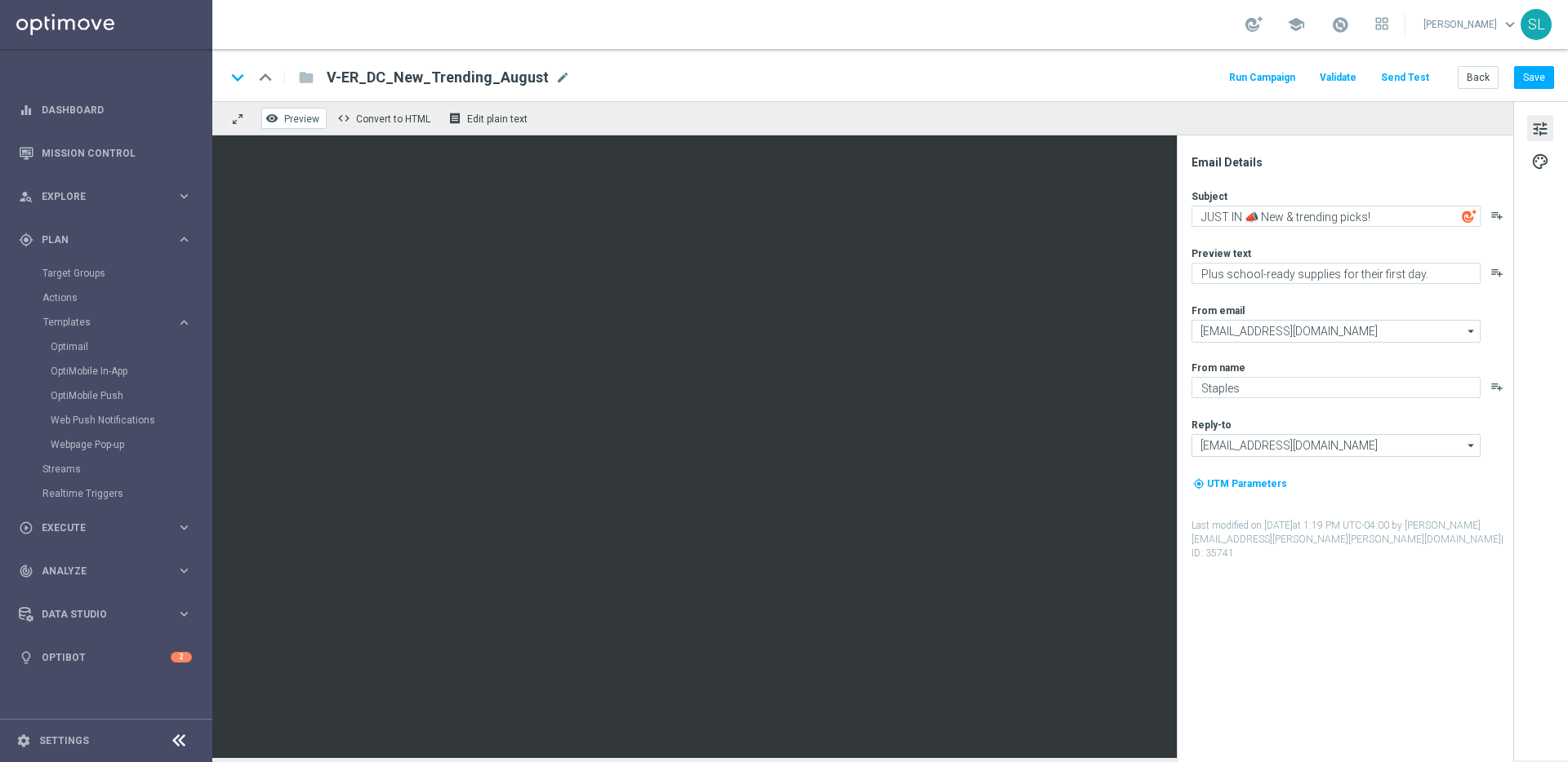
click at [290, 115] on span "Preview" at bounding box center [302, 119] width 35 height 12
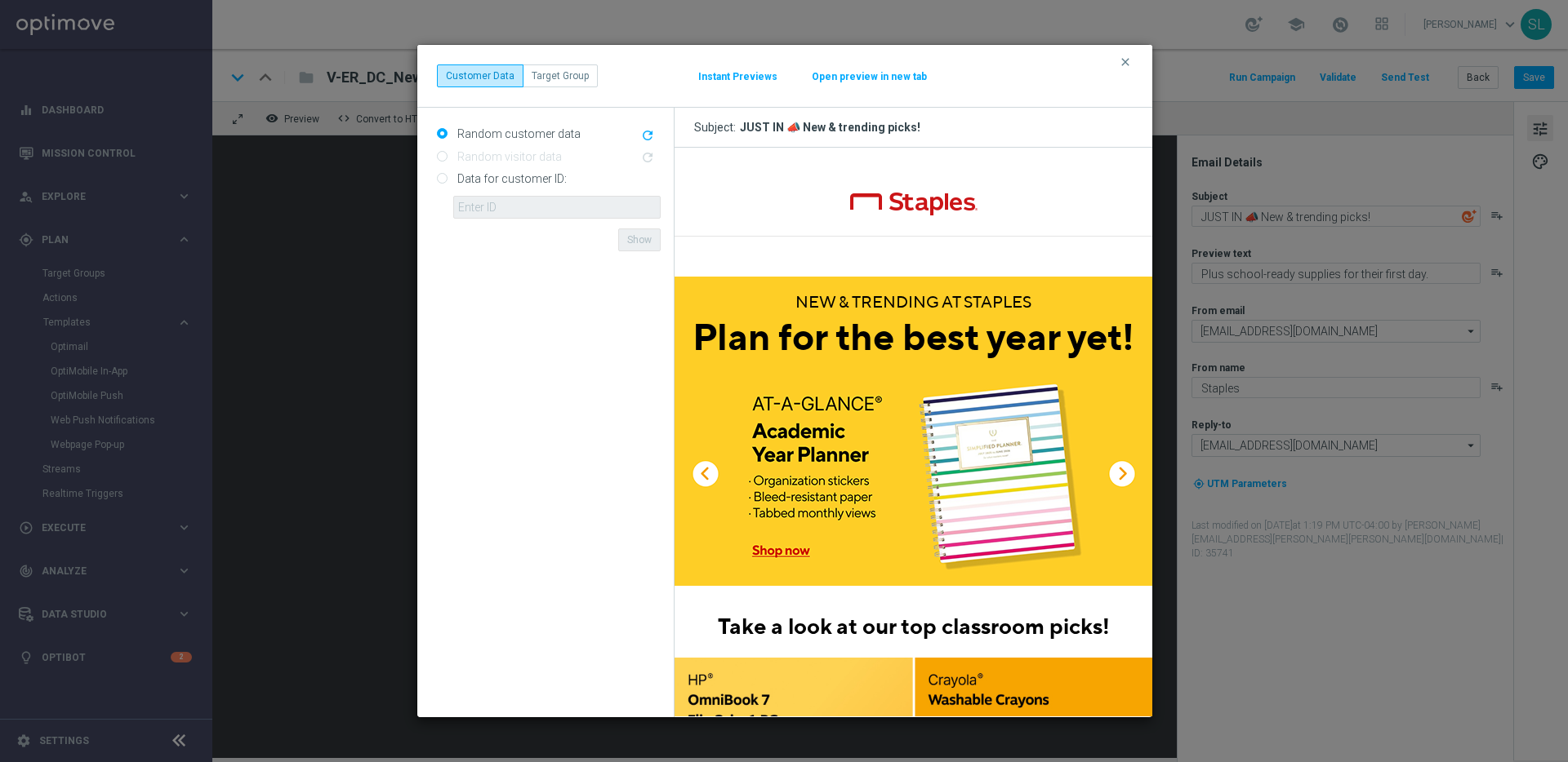
click at [876, 77] on button "Open preview in new tab" at bounding box center [869, 76] width 117 height 13
click at [383, 251] on modal-container "clear Customer Data Target Group Instant Previews Open preview in new tab Rando…" at bounding box center [784, 381] width 1568 height 762
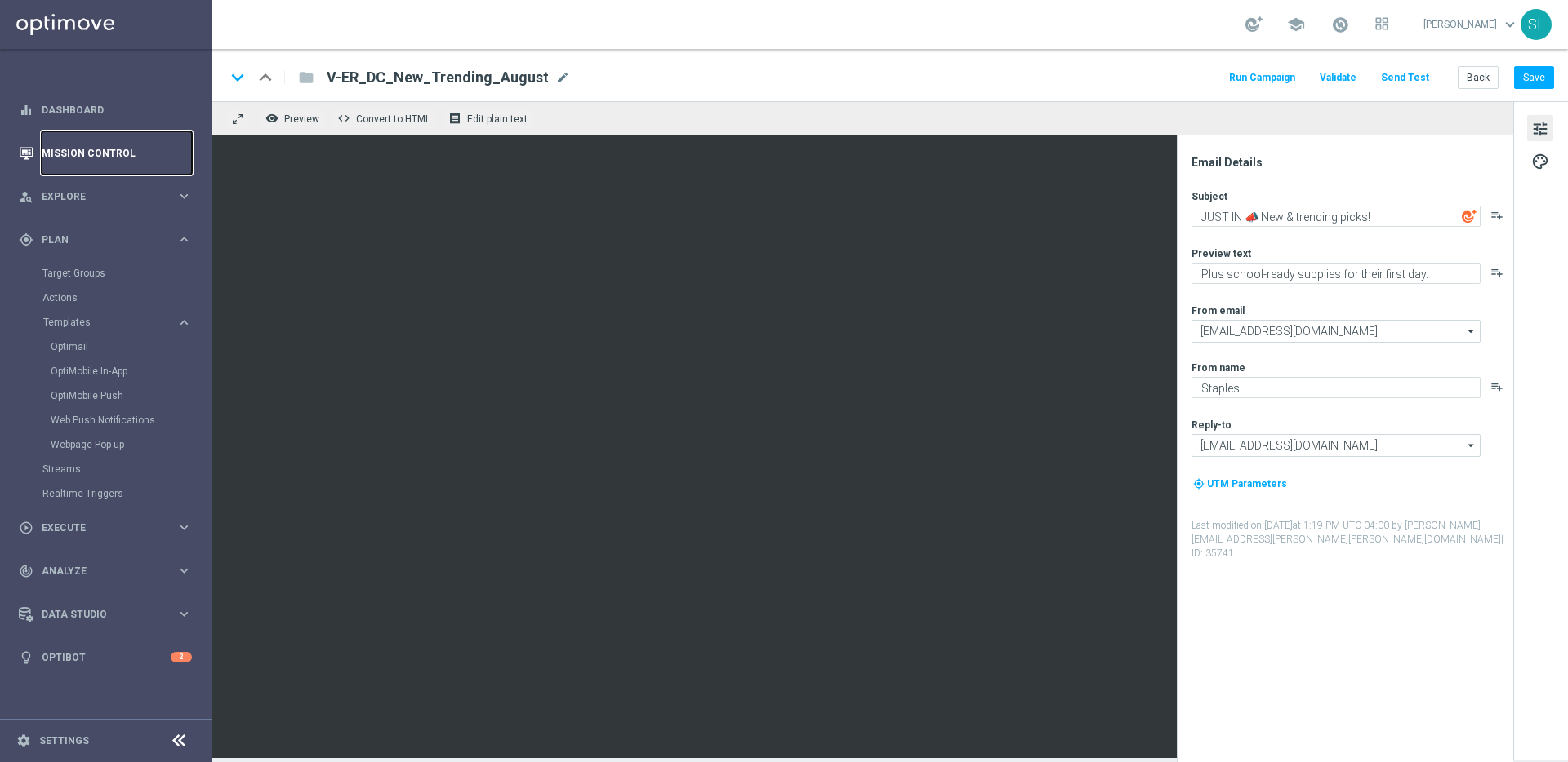
click at [92, 143] on link "Mission Control" at bounding box center [117, 153] width 150 height 43
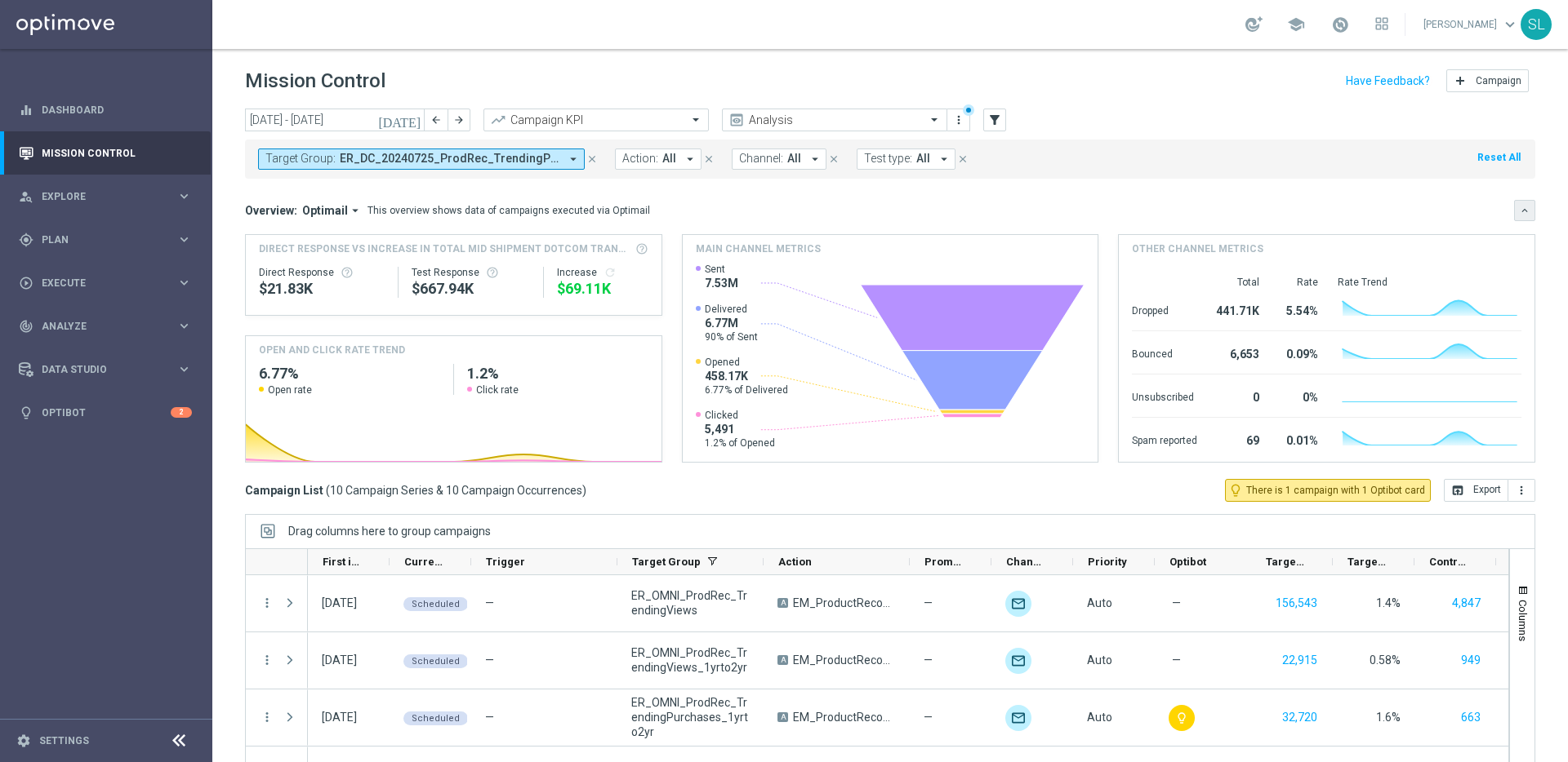
drag, startPoint x: 1517, startPoint y: 210, endPoint x: 1321, endPoint y: 301, distance: 216.1
click at [1516, 210] on button "keyboard_arrow_down" at bounding box center [1524, 210] width 21 height 21
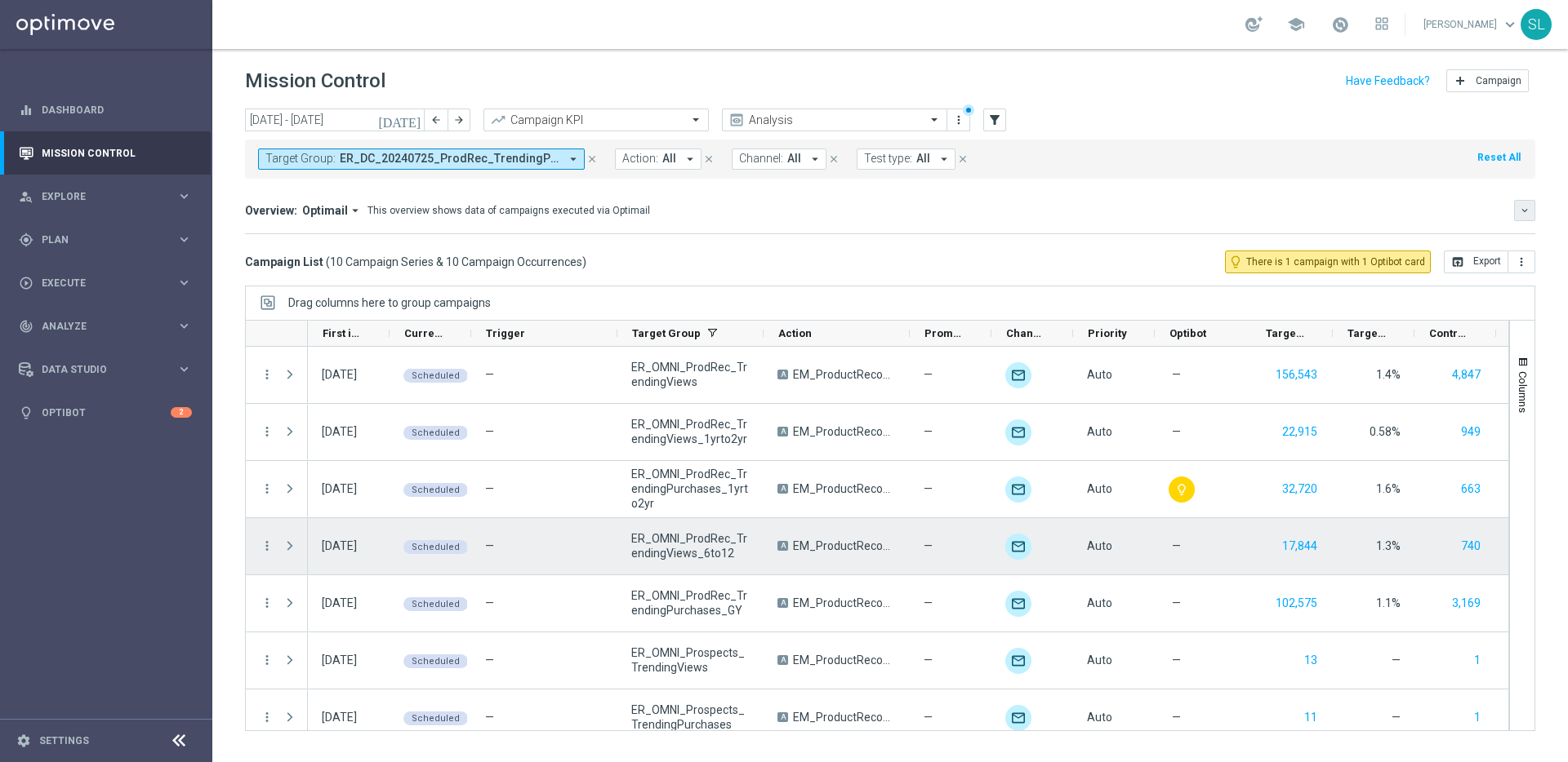
scroll to position [187, 0]
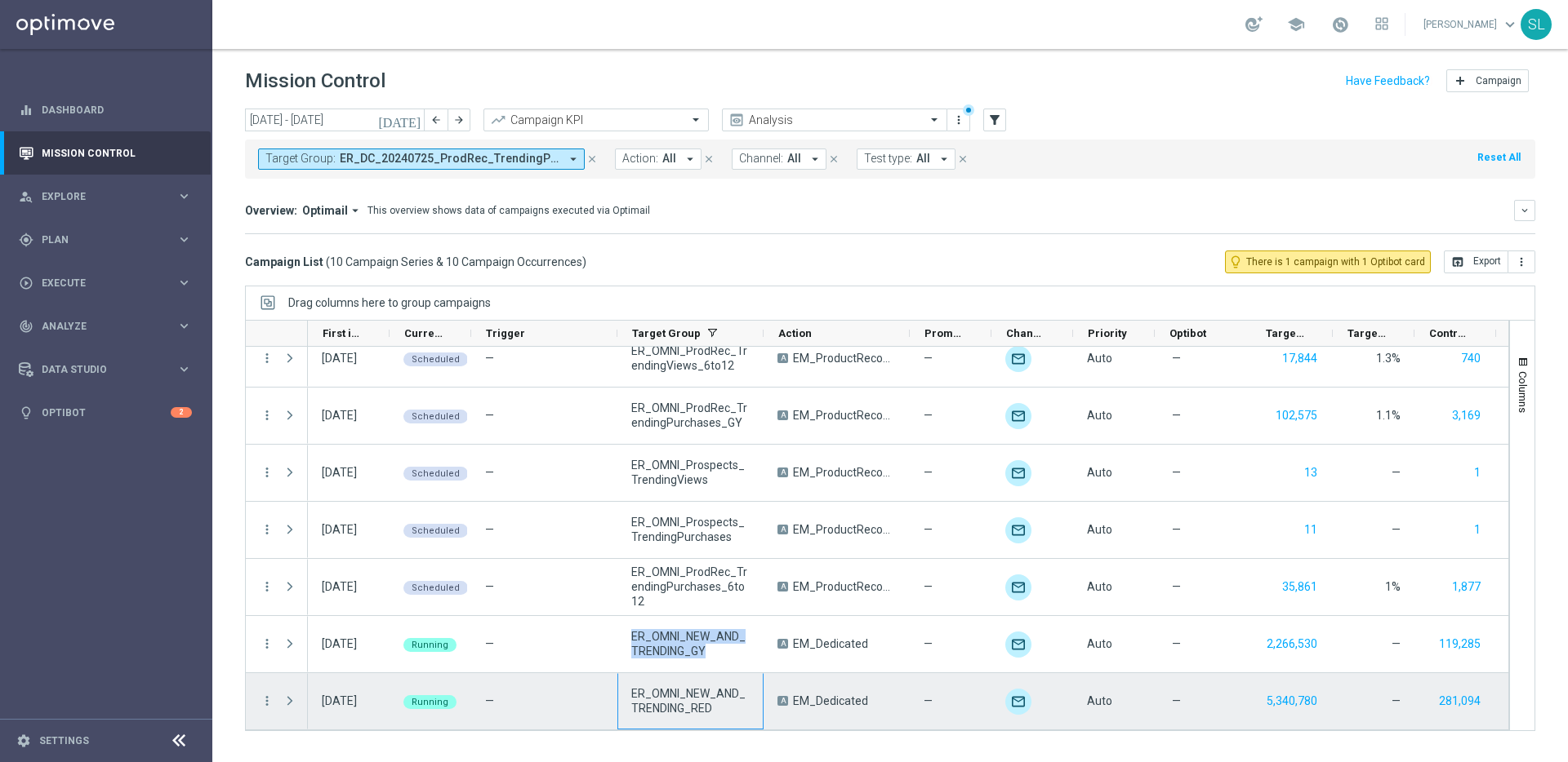
drag, startPoint x: 684, startPoint y: 621, endPoint x: 687, endPoint y: 694, distance: 73.1
click at [687, 694] on div "11 Aug 2025, Monday Scheduled — ER_OMNI_ProdRec_TrendingViews A EM_ProductRecom…" at bounding box center [985, 445] width 1355 height 571
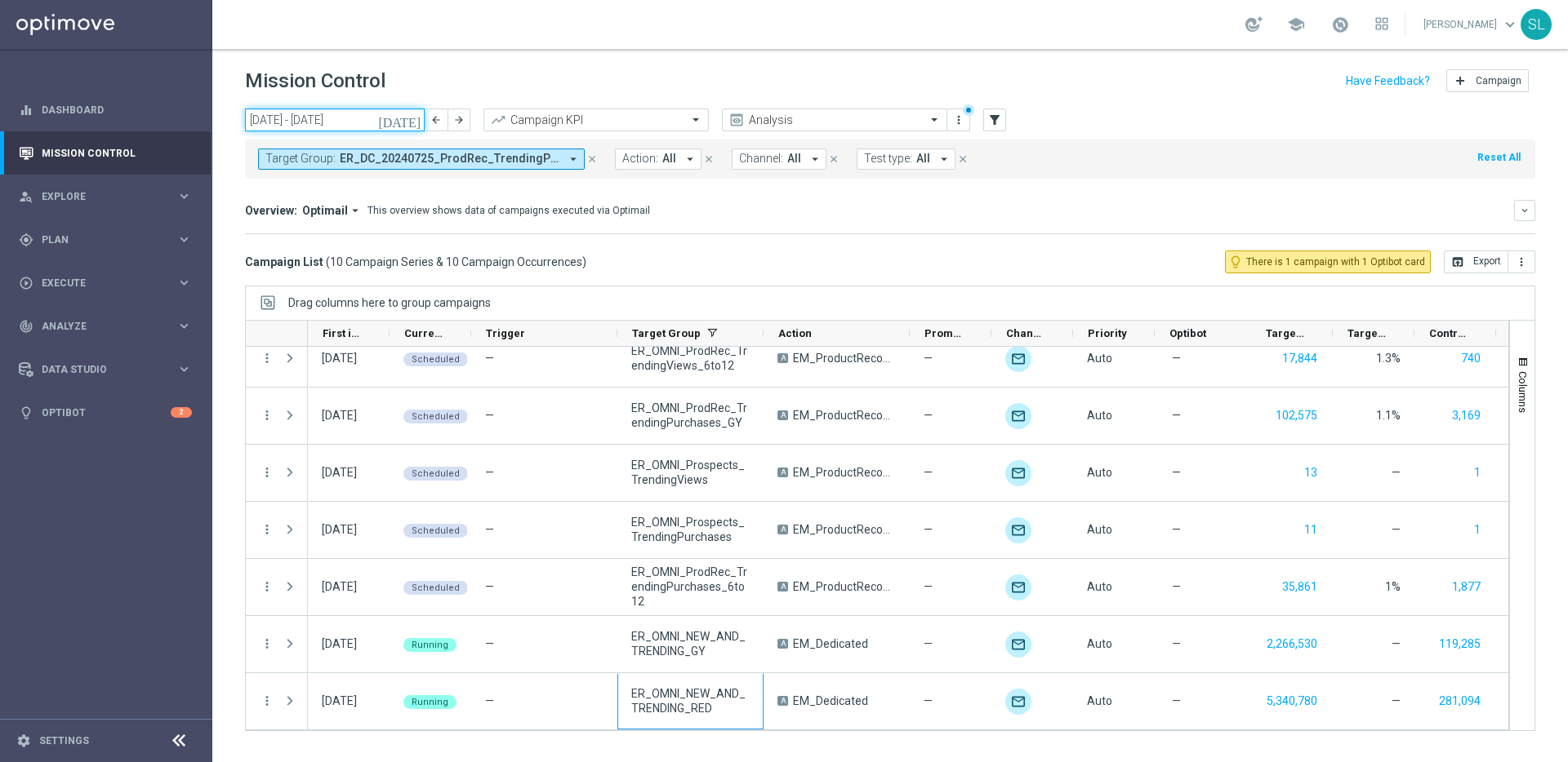
click at [358, 109] on input "[DATE] - [DATE]" at bounding box center [334, 120] width 180 height 23
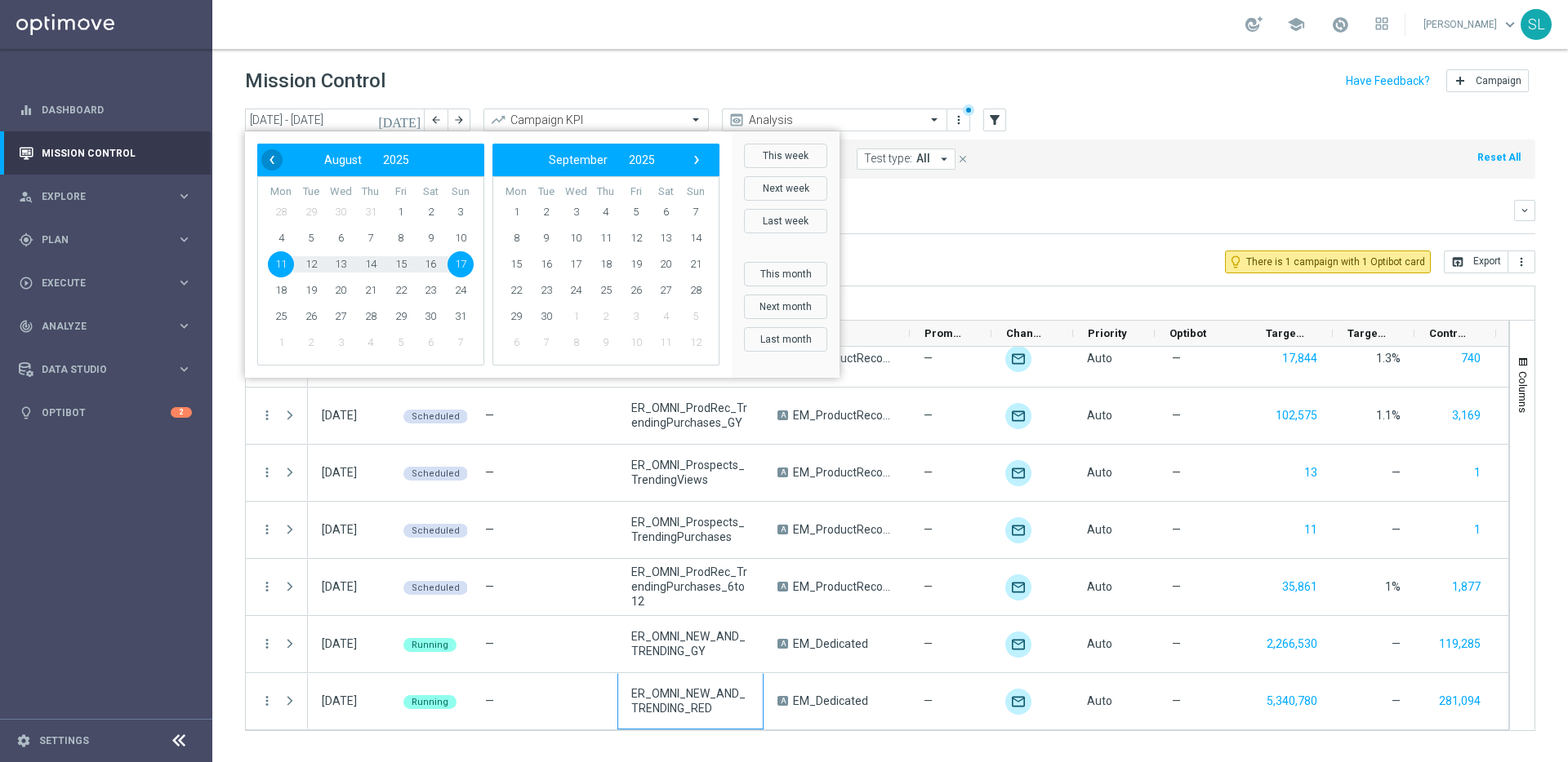
click at [277, 164] on span "‹" at bounding box center [271, 159] width 21 height 21
click at [298, 261] on tr "14 15 16 17 18 19 20" at bounding box center [371, 264] width 209 height 26
click at [283, 262] on span "14" at bounding box center [280, 264] width 26 height 26
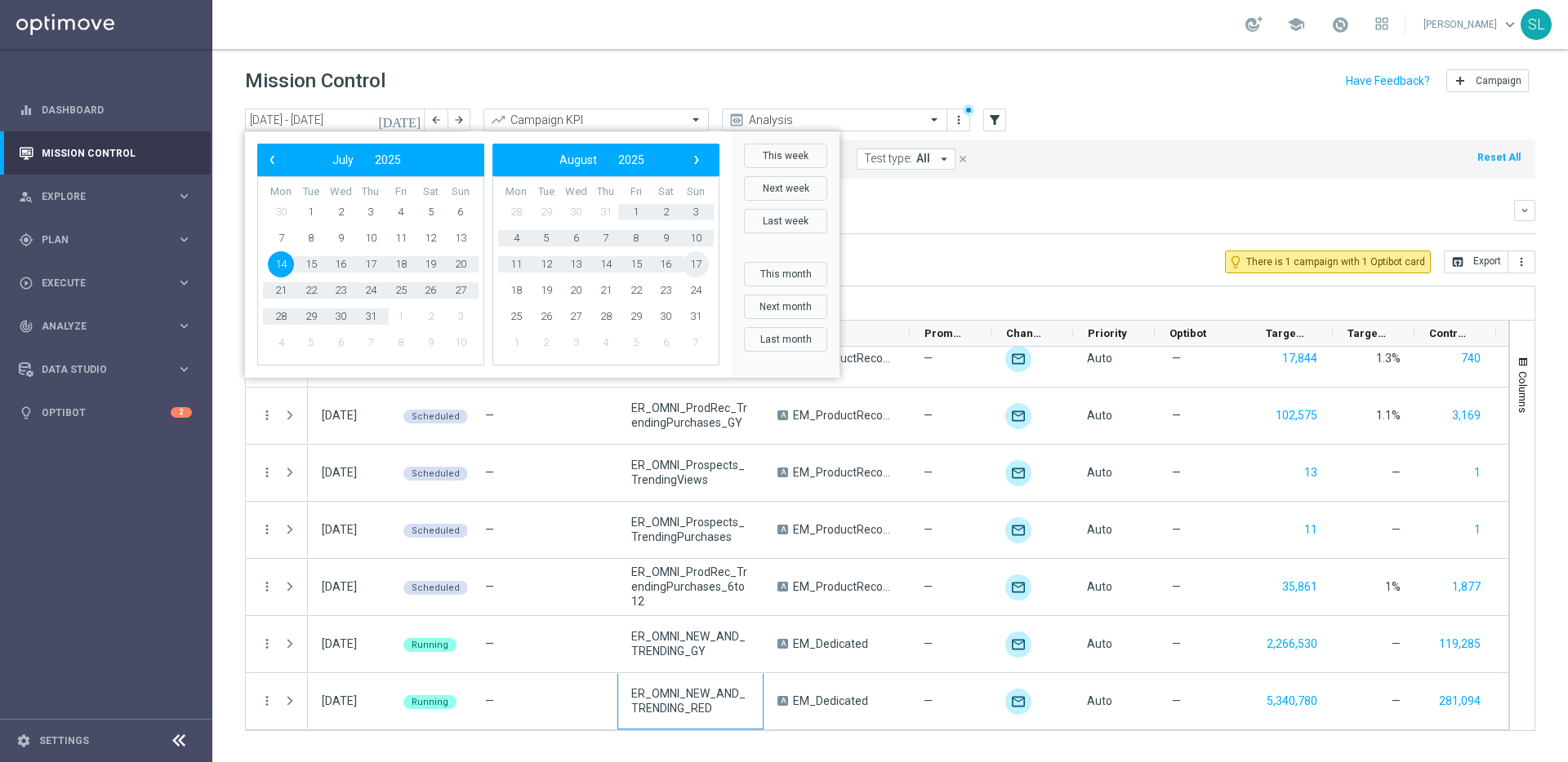
click at [686, 264] on span "17" at bounding box center [695, 264] width 26 height 26
type input "14 Jul 2025 - 17 Aug 2025"
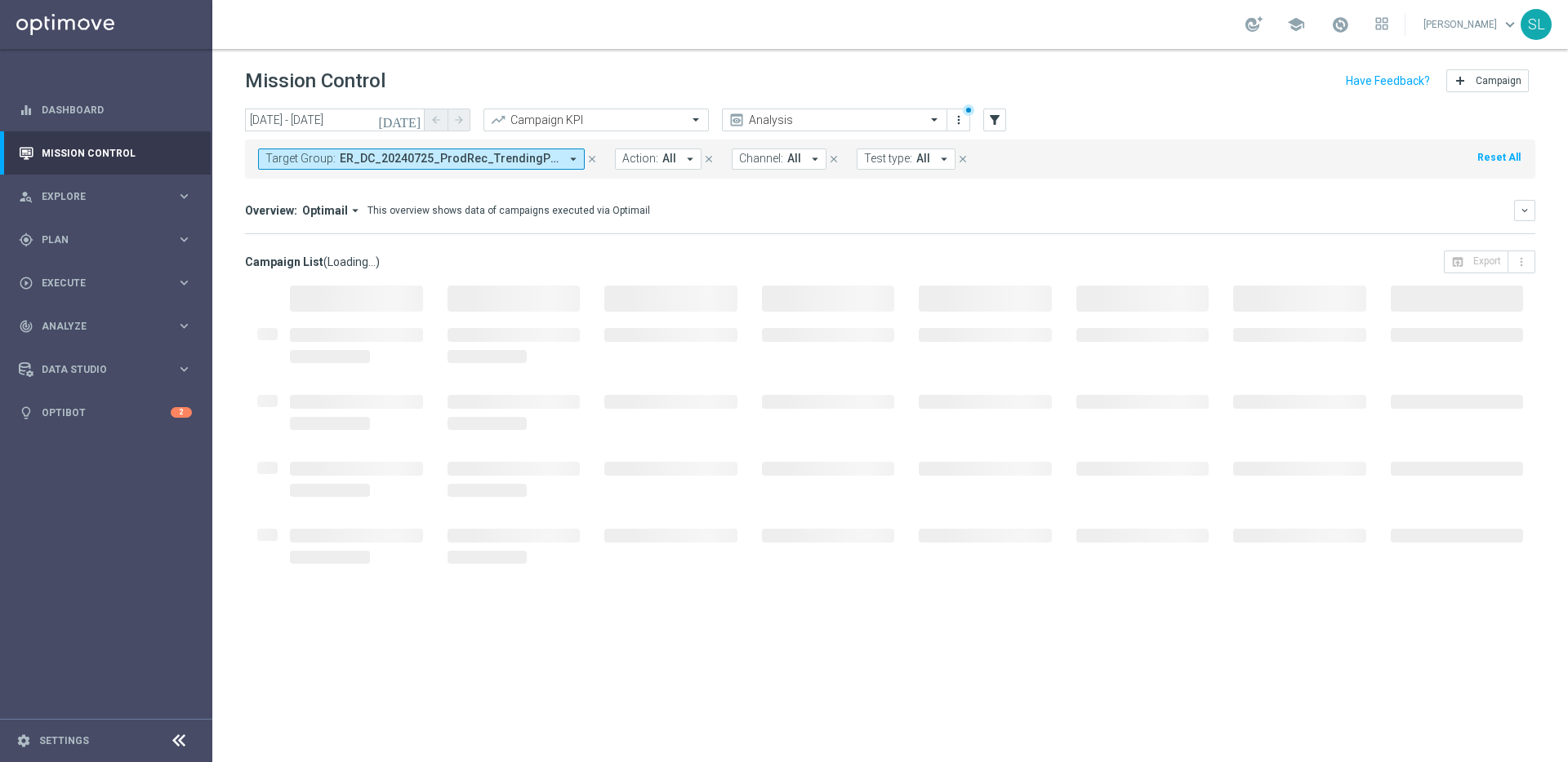
click at [477, 165] on button "Target Group: ER_DC_20240725_ProdRec_TrendingPurchases, ER_DC_20240725_ProdRec_…" at bounding box center [421, 159] width 327 height 21
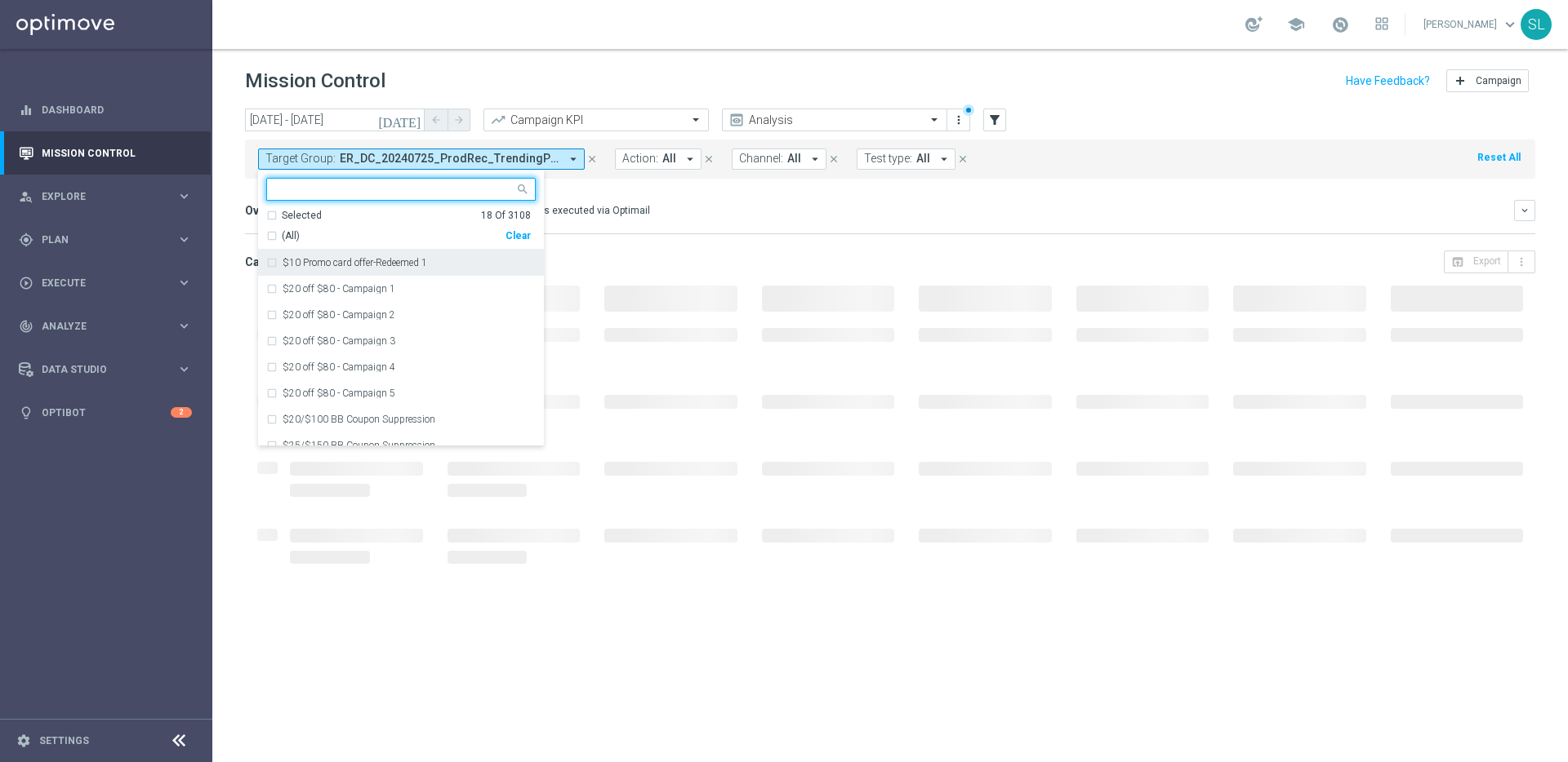
click at [0, 0] on div "Clear" at bounding box center [0, 0] width 0 height 0
click at [433, 188] on input "text" at bounding box center [394, 190] width 239 height 14
paste input "ER_OMNI_Travel_Post_Purchase_Email"
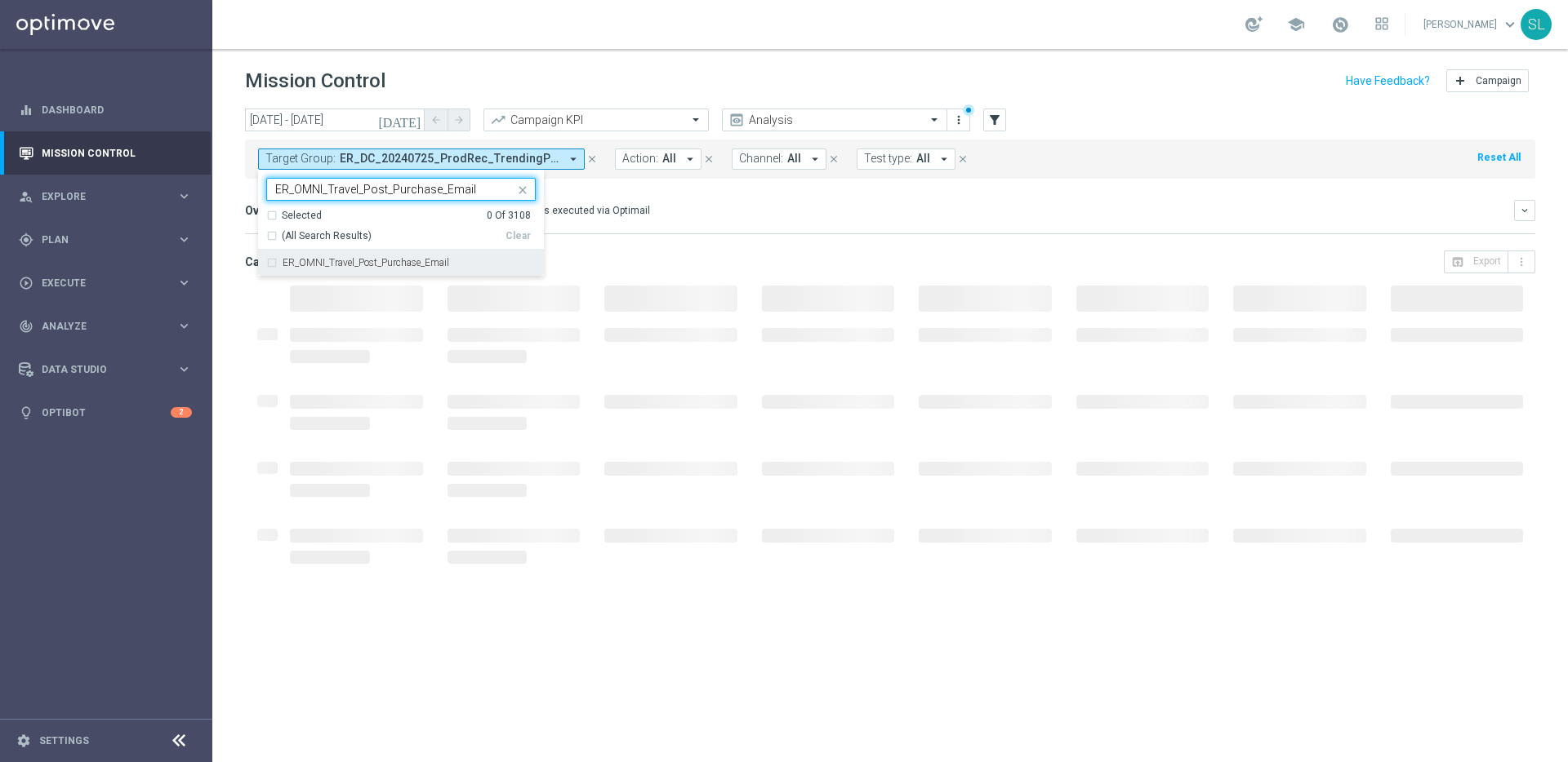
drag, startPoint x: 415, startPoint y: 261, endPoint x: 426, endPoint y: 260, distance: 11.0
click at [415, 261] on label "ER_OMNI_Travel_Post_Purchase_Email" at bounding box center [366, 263] width 166 height 10
type input "ER_OMNI_Travel_Post_Purchase_Email"
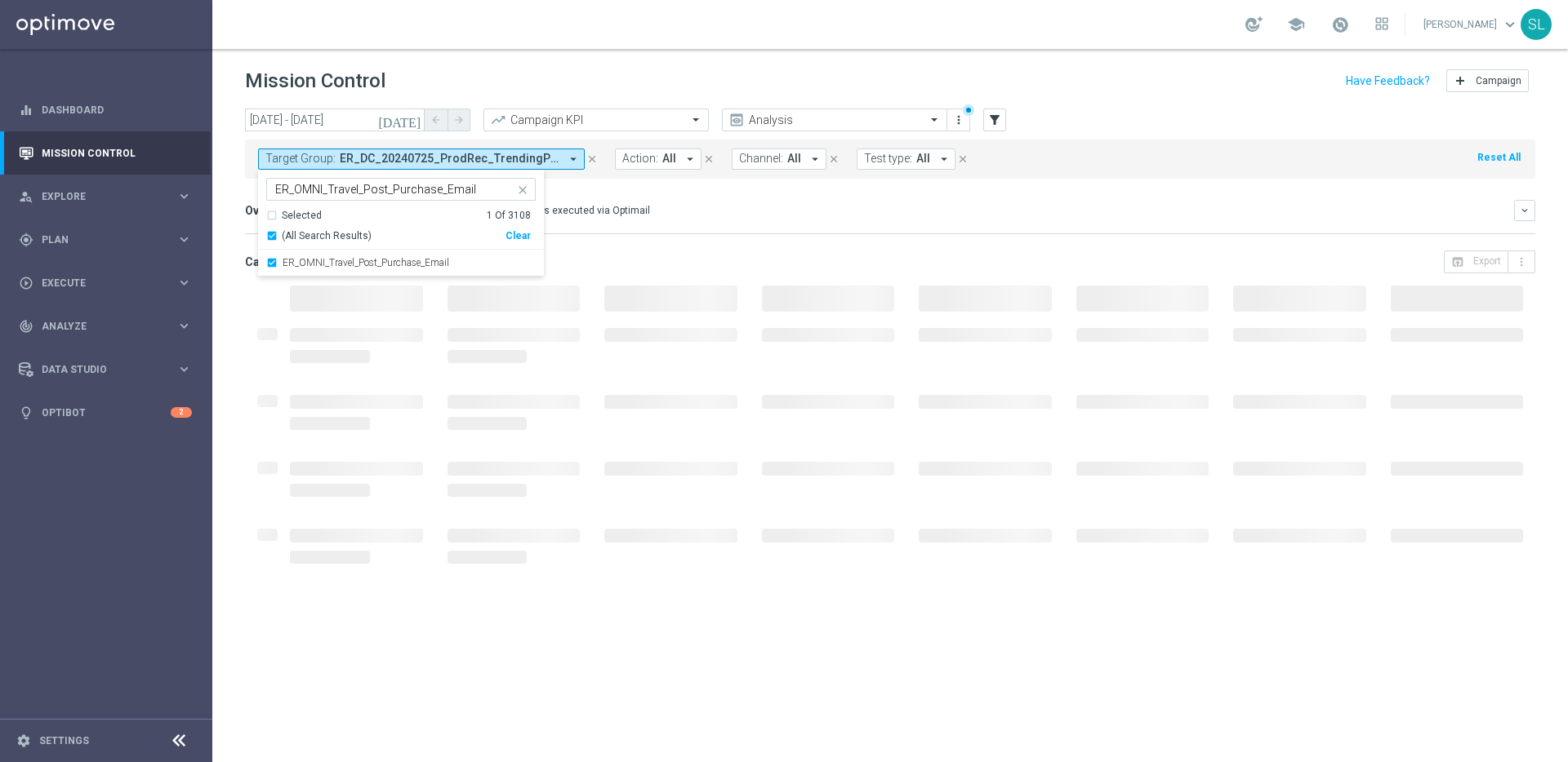
click at [782, 242] on mini-dashboard "Overview: Optimail arrow_drop_down This overview shows data of campaigns execut…" at bounding box center [890, 214] width 1290 height 72
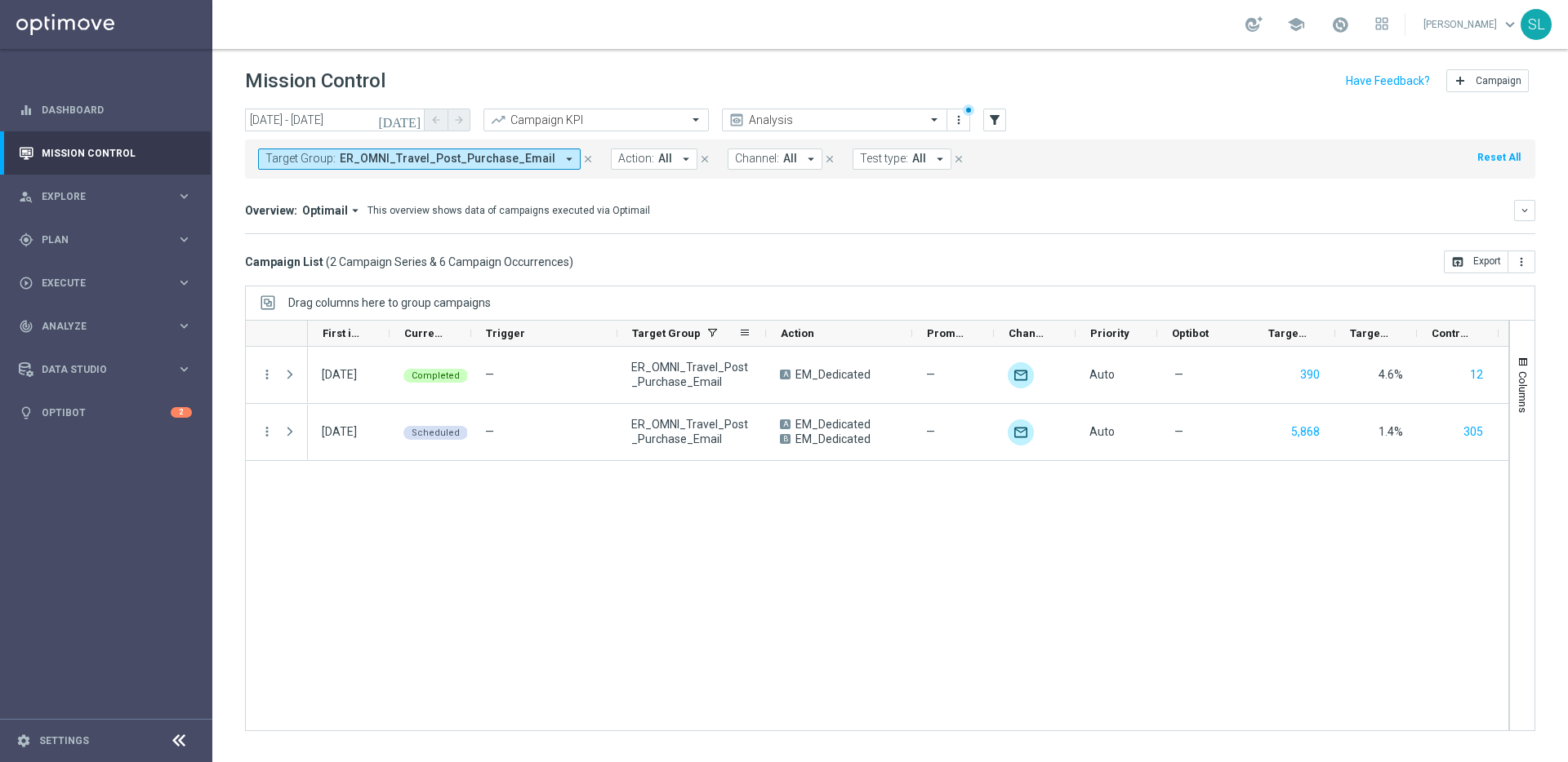
click at [762, 334] on div at bounding box center [766, 333] width 7 height 25
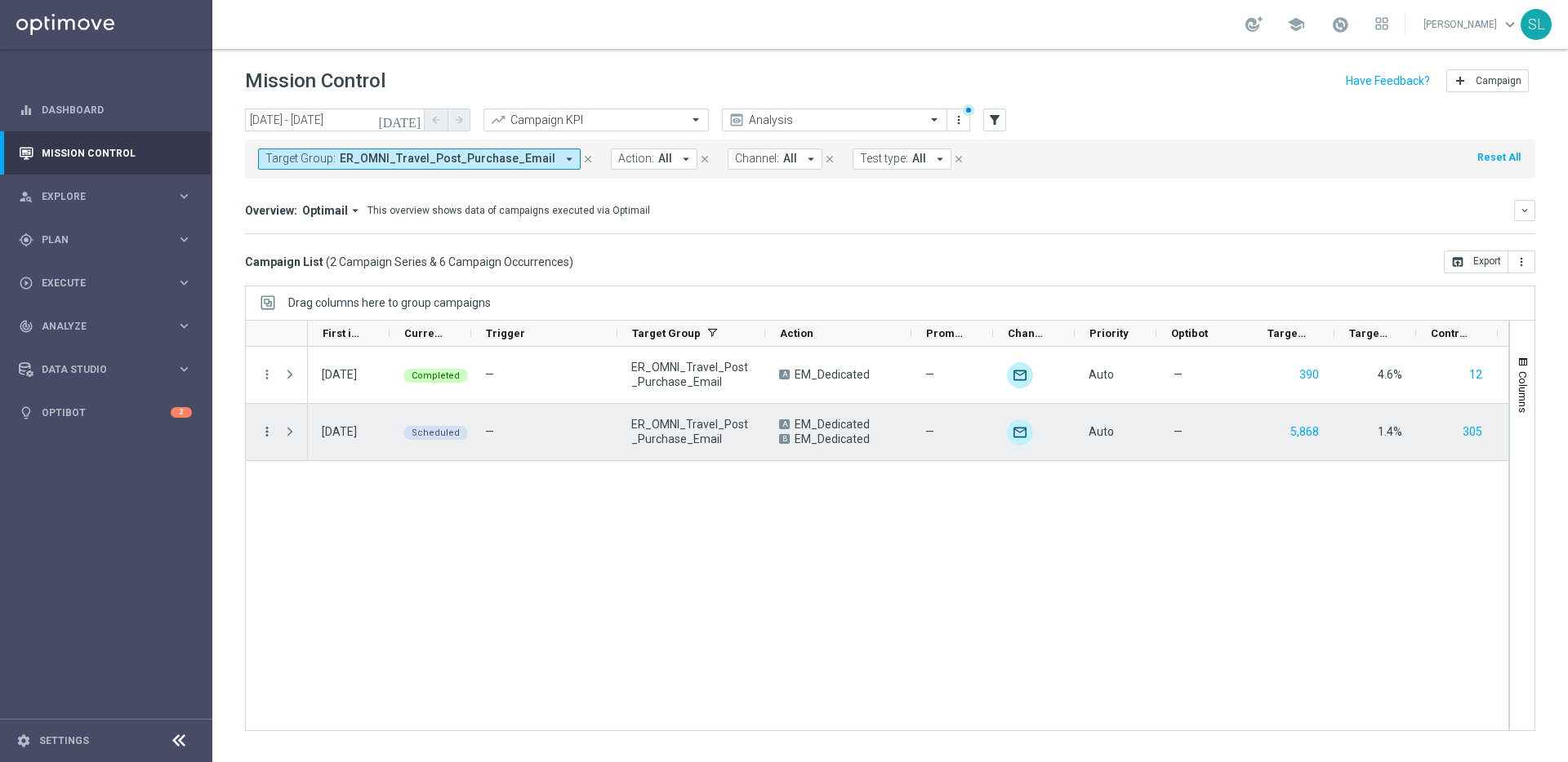
click at [265, 430] on icon "more_vert" at bounding box center [266, 431] width 14 height 14
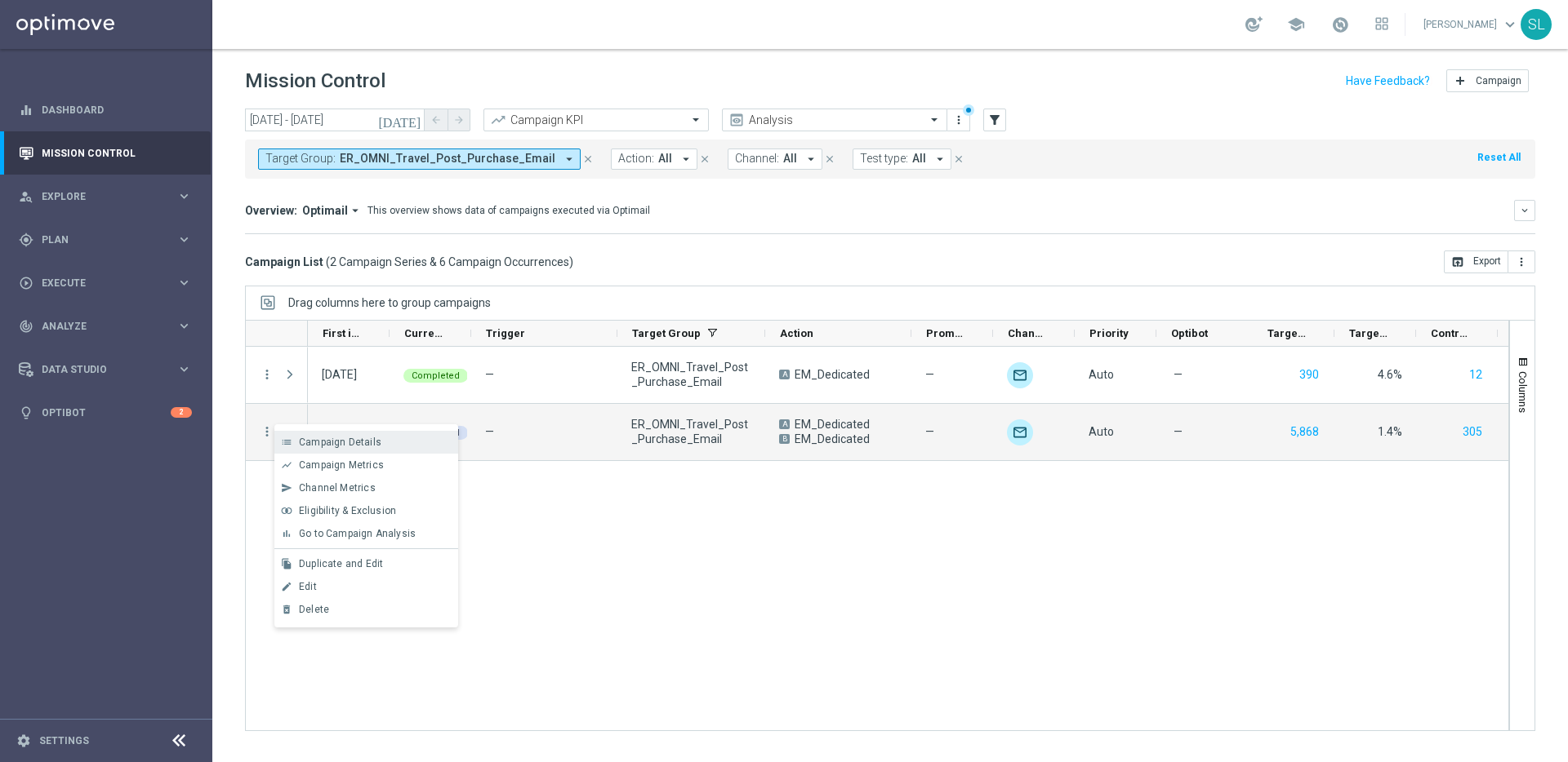
click at [318, 436] on span "Campaign Details" at bounding box center [340, 442] width 83 height 12
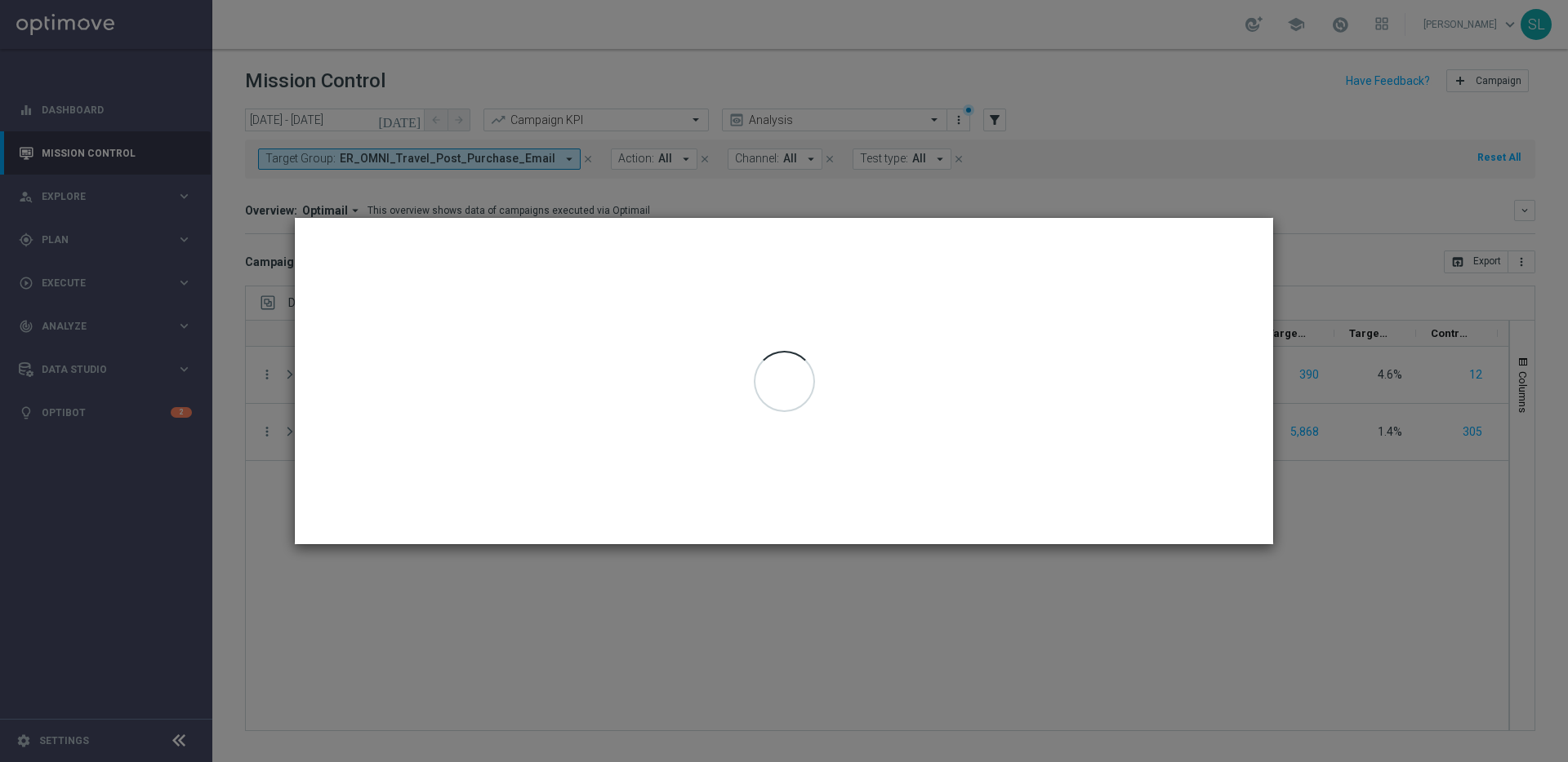
click at [697, 208] on modal-container at bounding box center [784, 381] width 1568 height 762
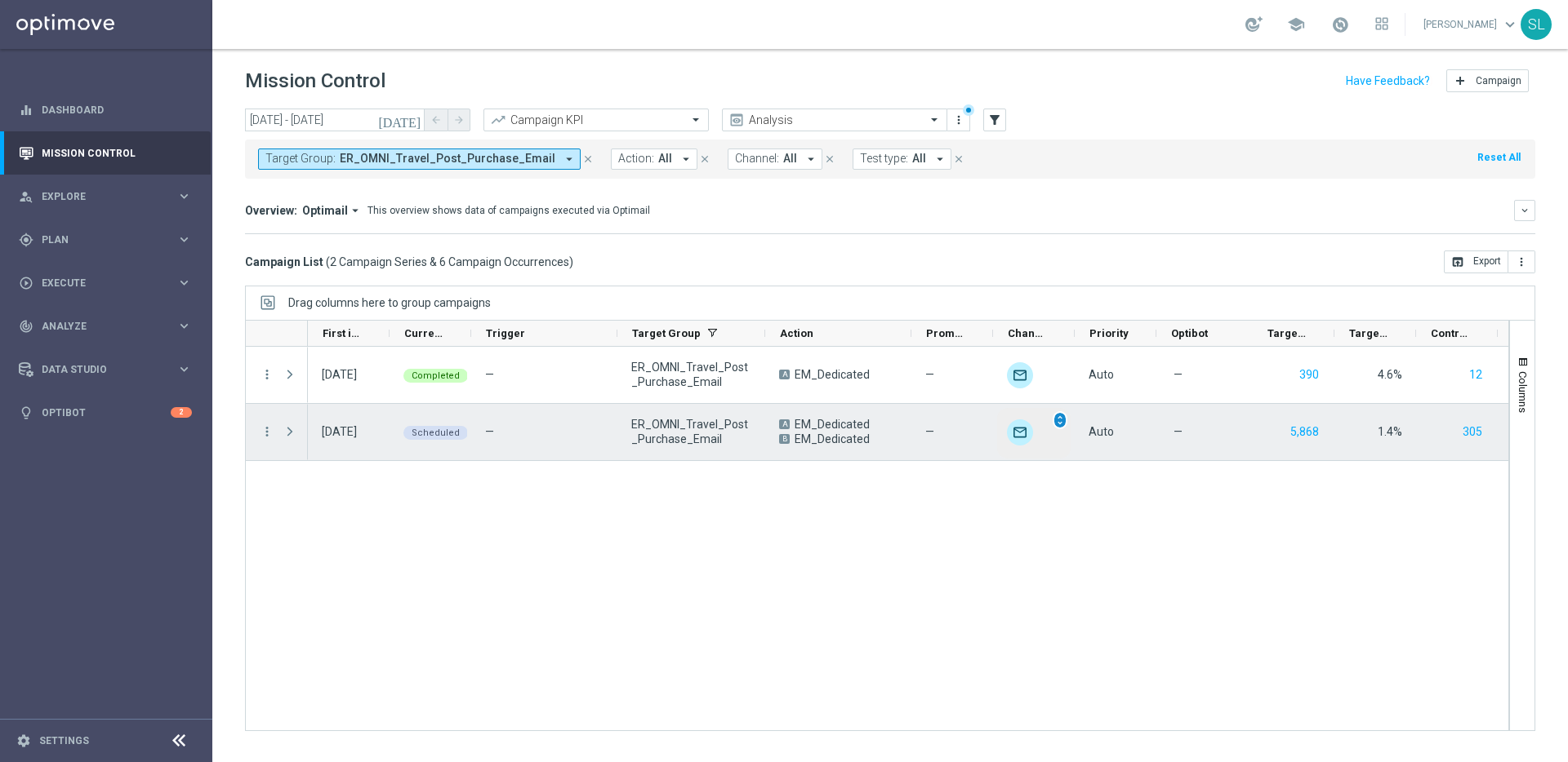
click at [1057, 417] on span "unfold_more" at bounding box center [1060, 420] width 12 height 12
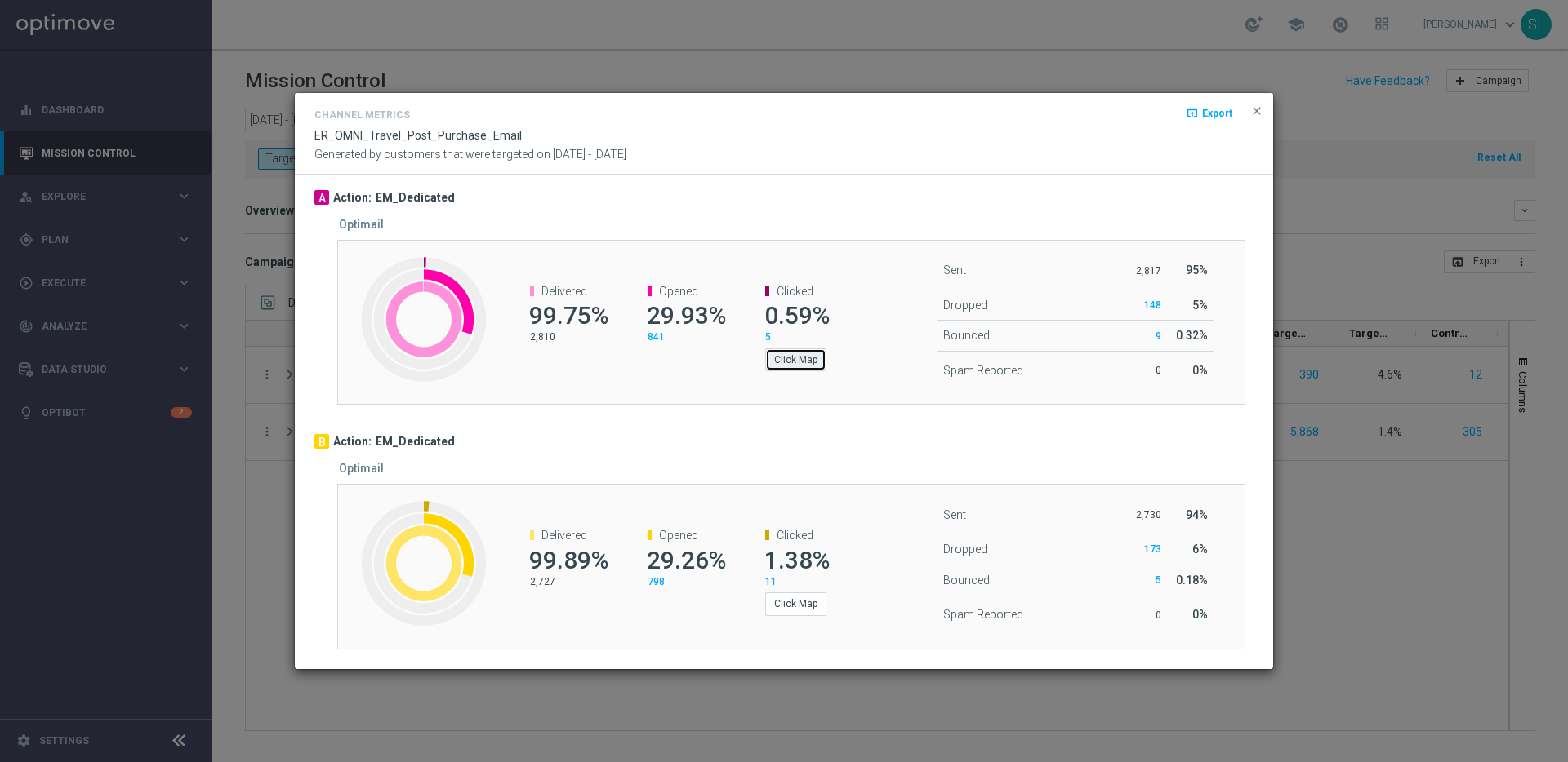
click at [797, 354] on button "Click Map" at bounding box center [795, 359] width 62 height 23
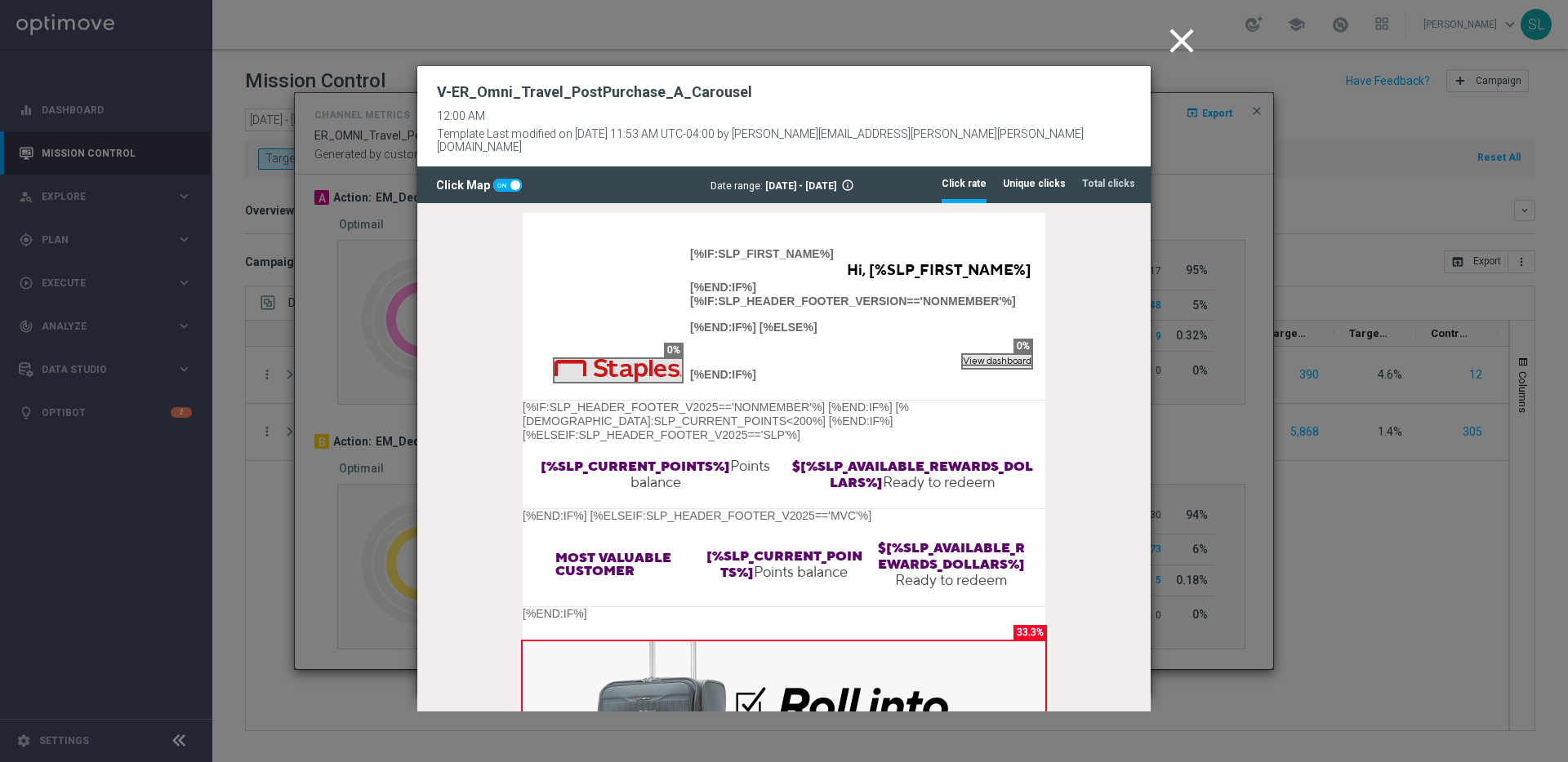
click at [1043, 177] on tab-header "Unique clicks" at bounding box center [1034, 184] width 62 height 14
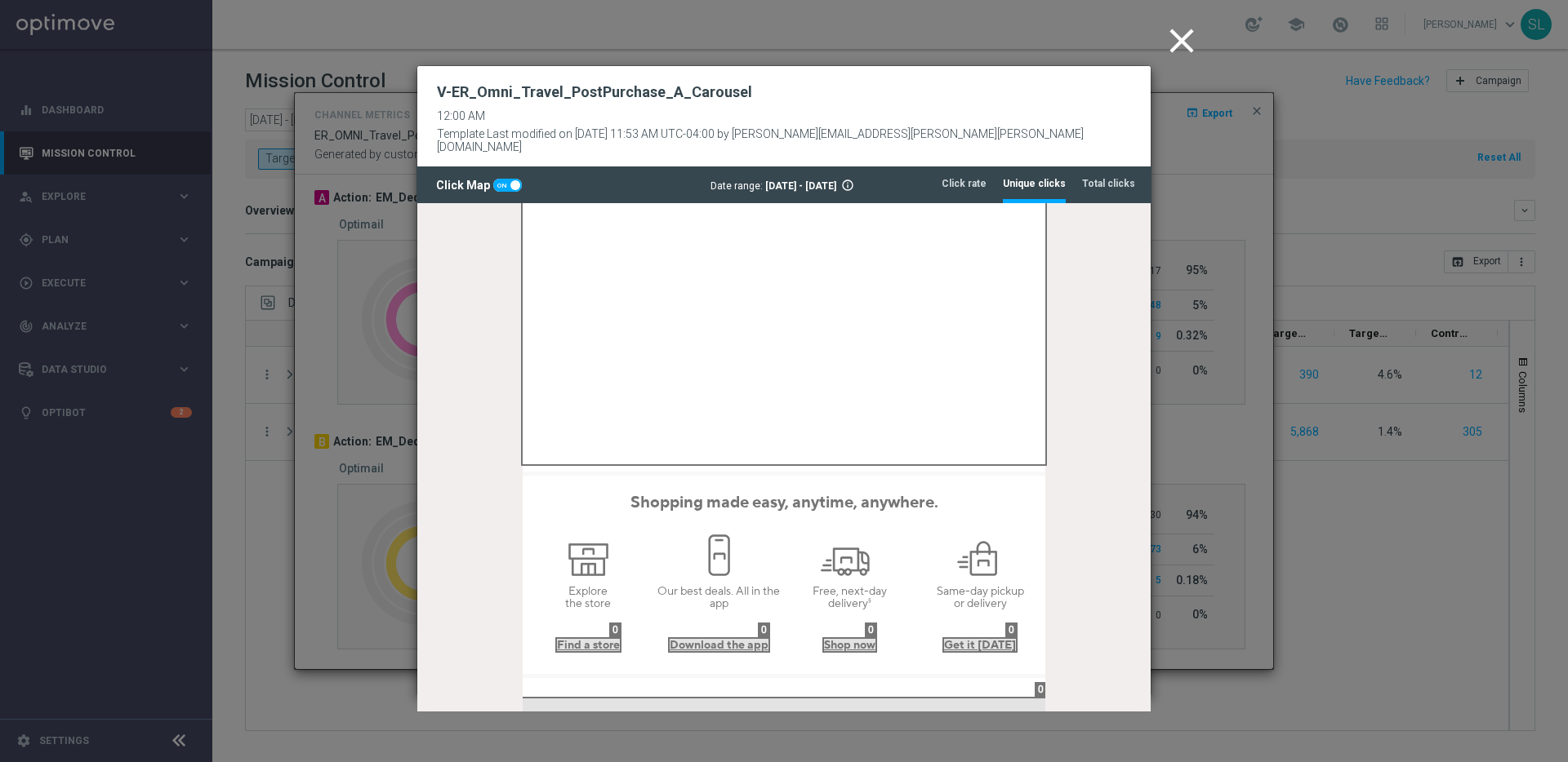
scroll to position [1219, 0]
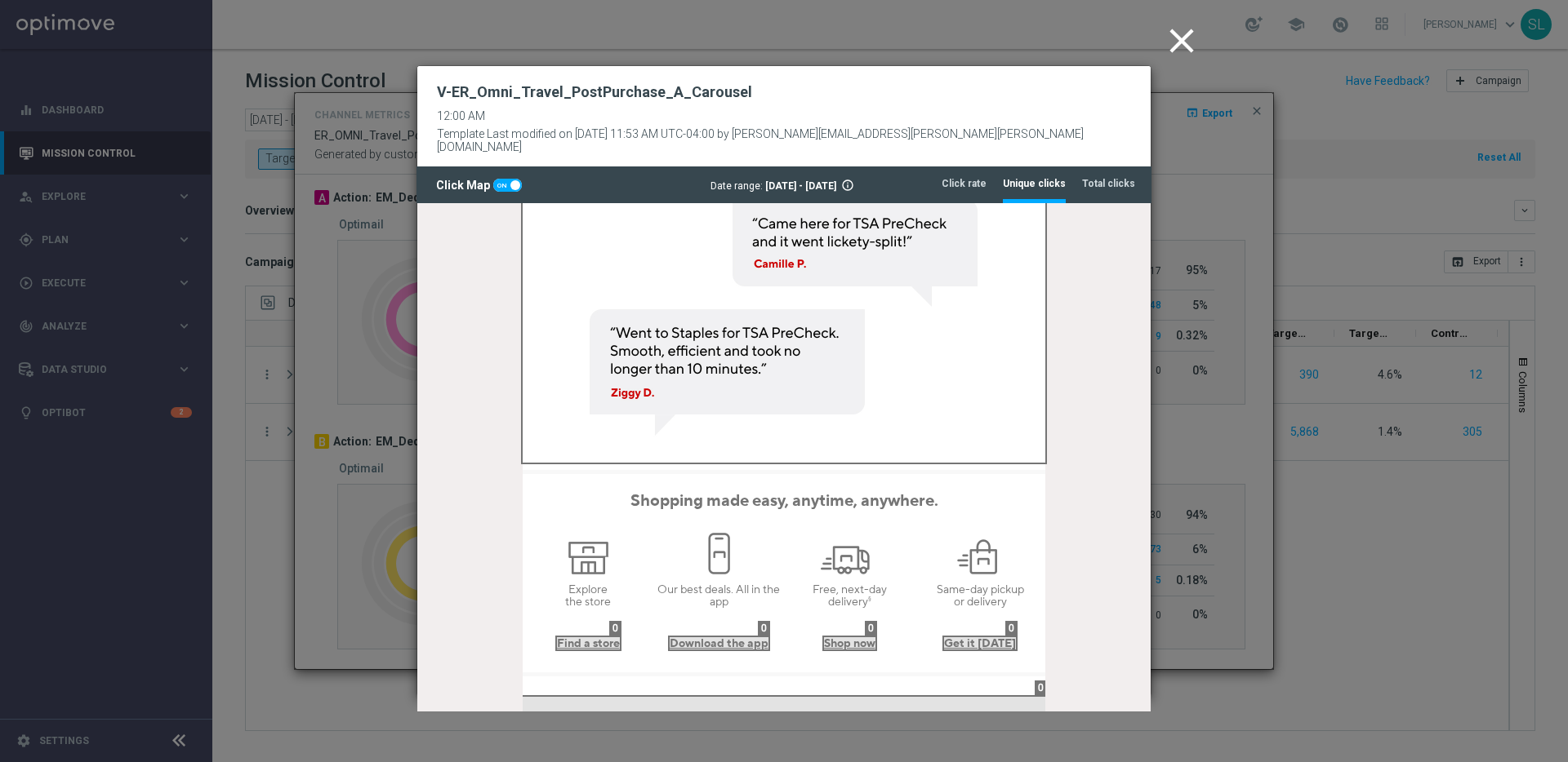
drag, startPoint x: 1178, startPoint y: 37, endPoint x: 1113, endPoint y: 290, distance: 261.2
click at [1178, 37] on icon "close" at bounding box center [1181, 41] width 41 height 41
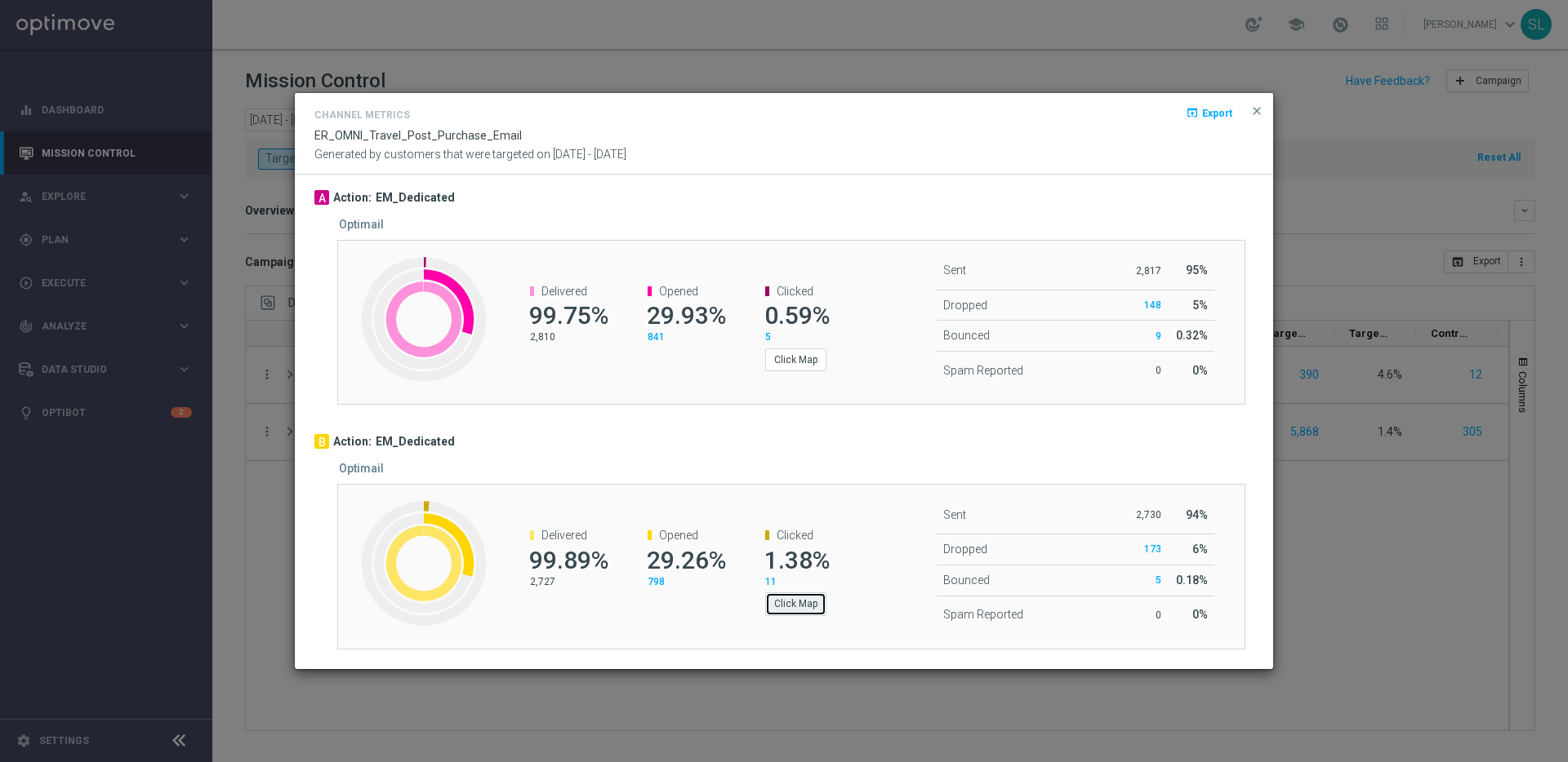
click at [822, 599] on button "Click Map" at bounding box center [795, 603] width 62 height 23
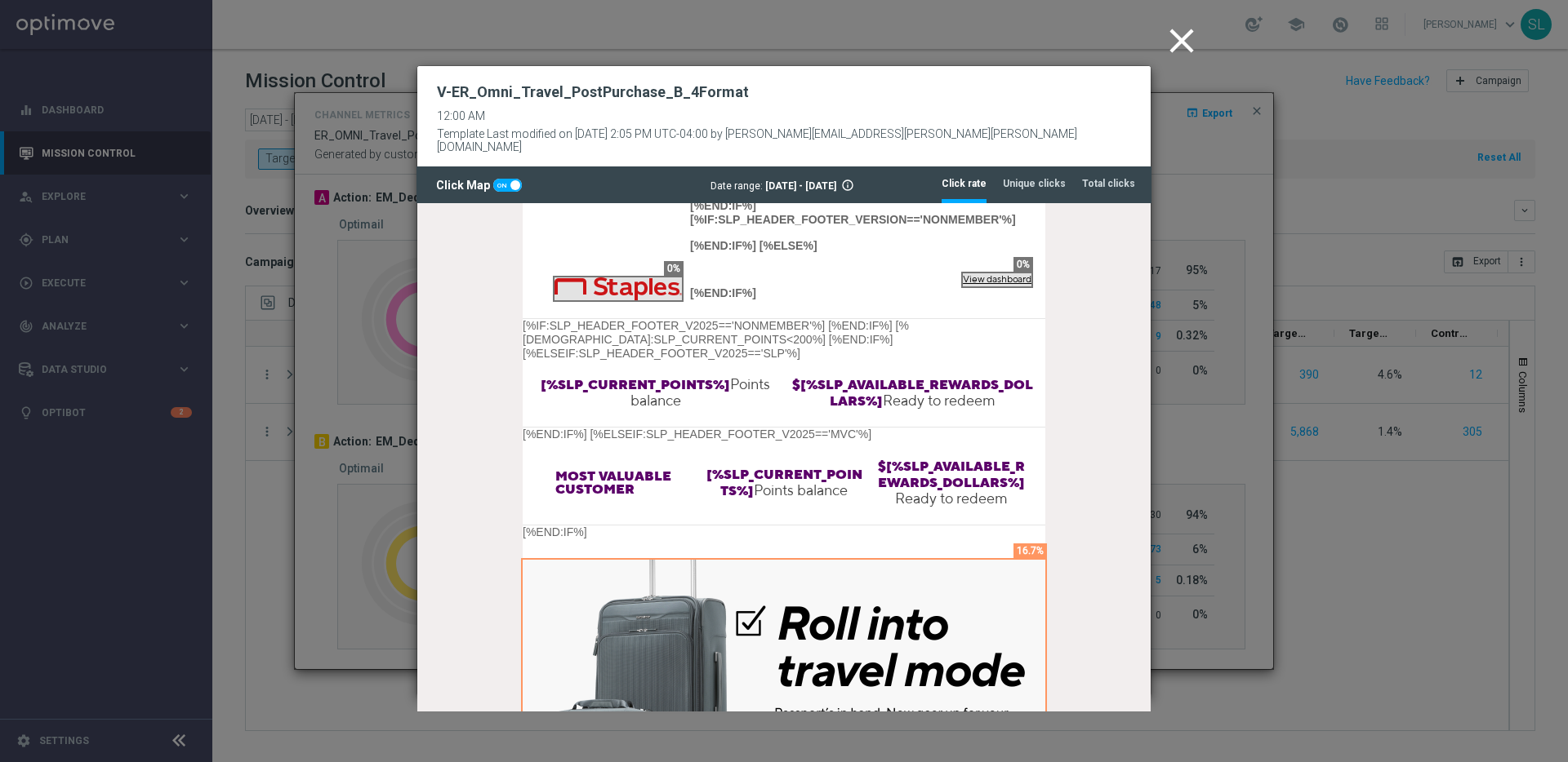
scroll to position [84, 0]
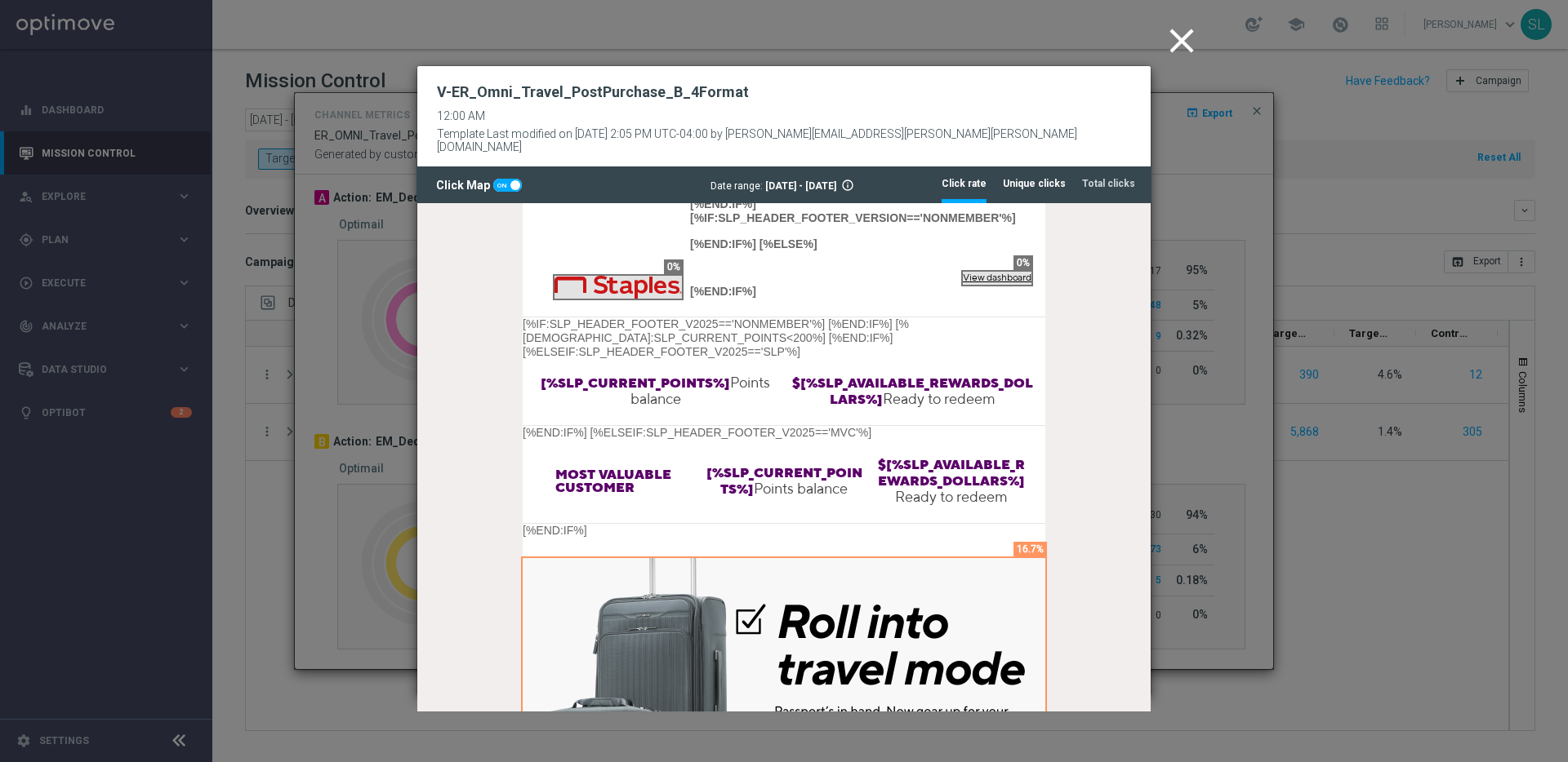
click at [1038, 177] on tab-header "Unique clicks" at bounding box center [1034, 184] width 62 height 14
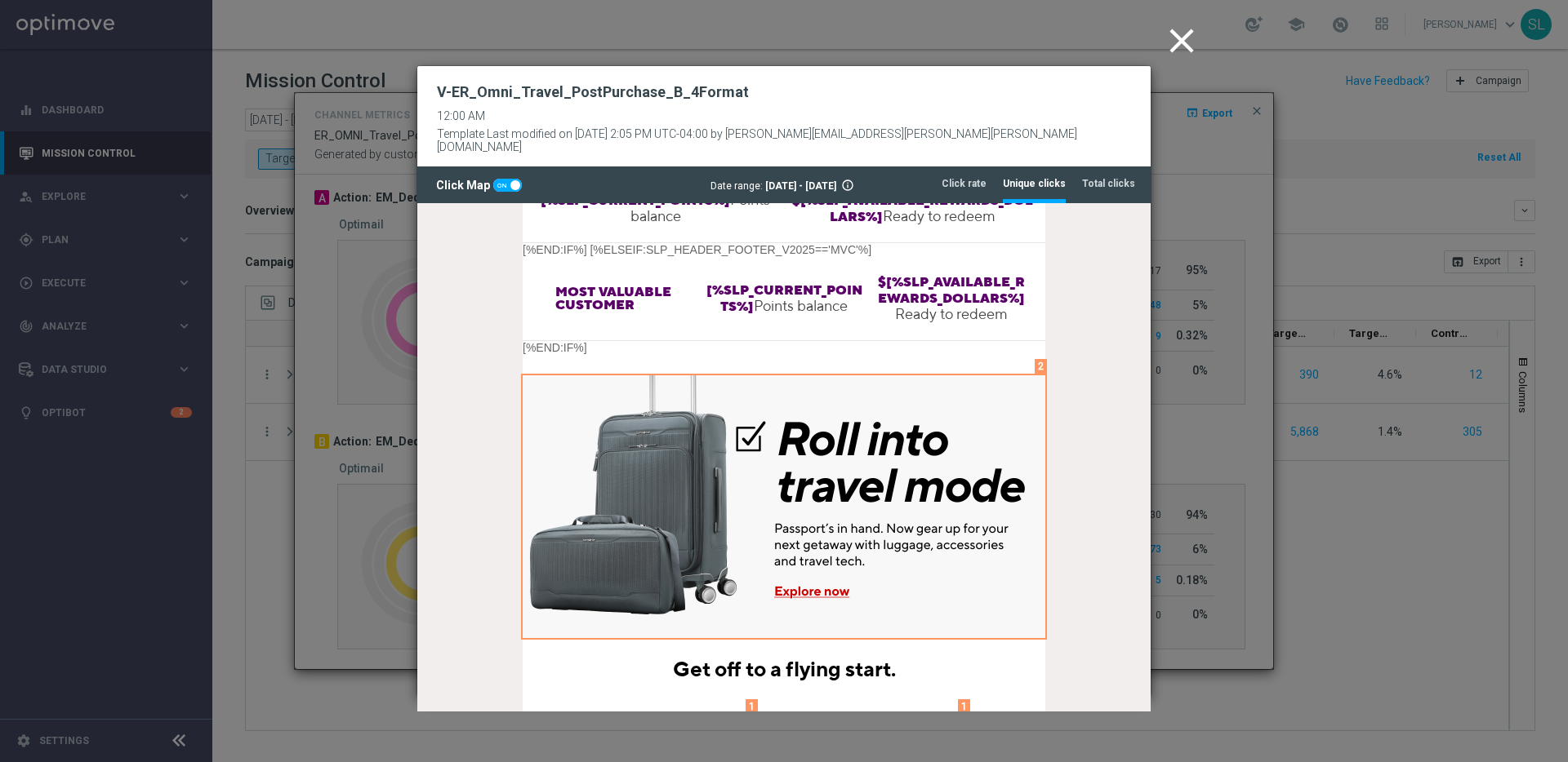
scroll to position [0, 0]
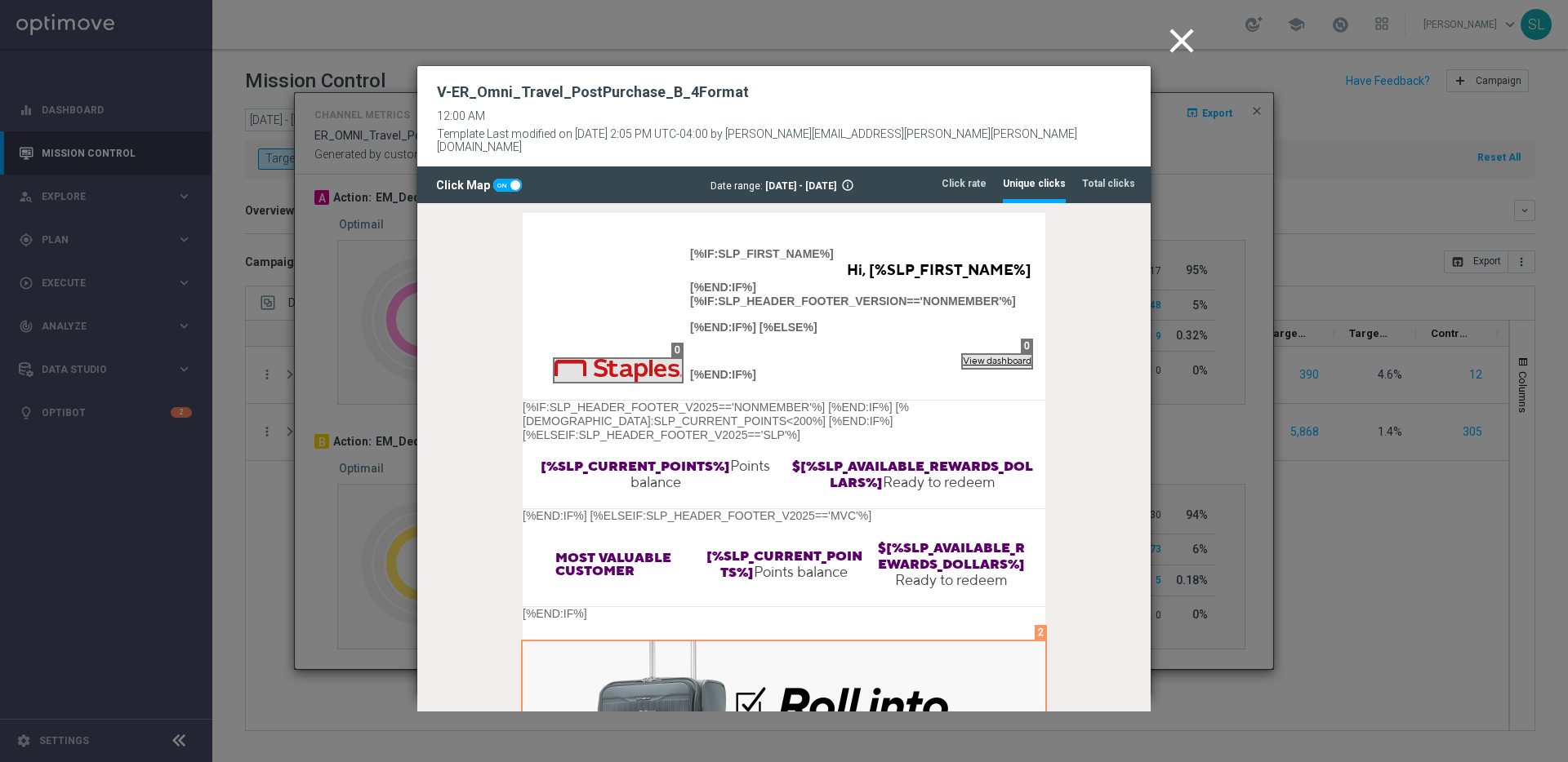
drag, startPoint x: 1174, startPoint y: 36, endPoint x: 1180, endPoint y: 48, distance: 13.4
click at [1174, 37] on icon "close" at bounding box center [1181, 41] width 41 height 41
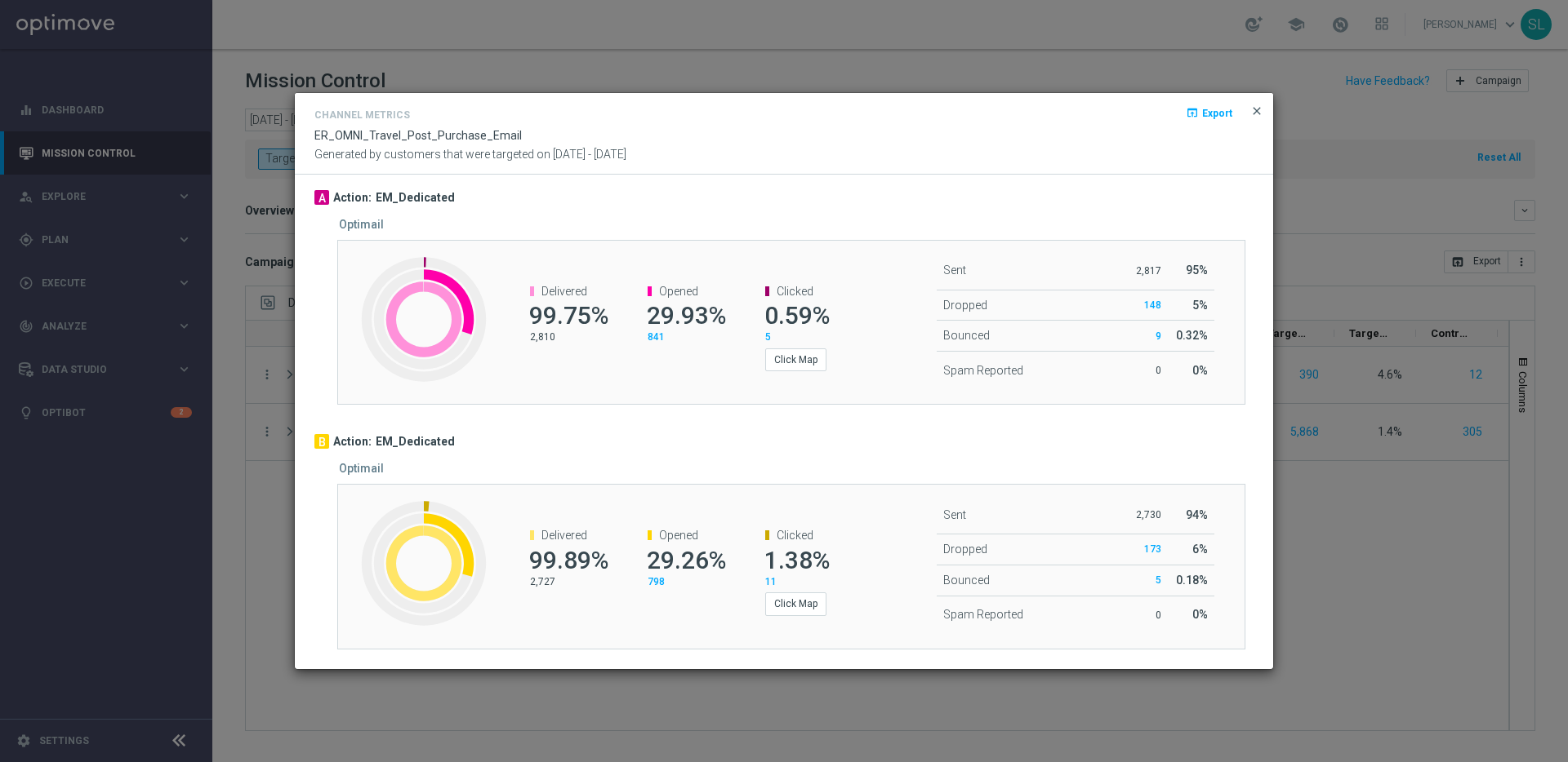
click at [1255, 113] on span "close" at bounding box center [1256, 111] width 13 height 13
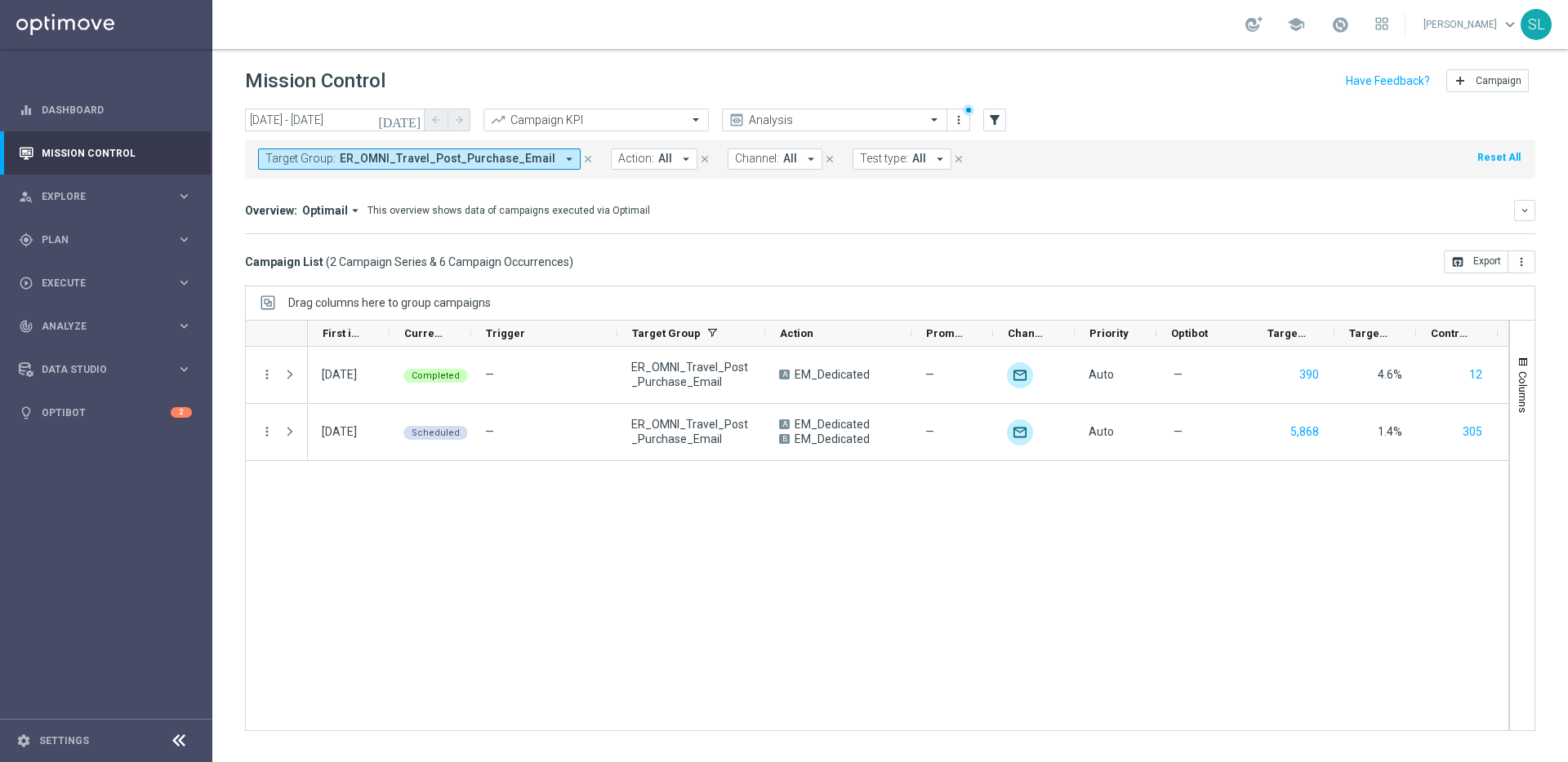
click at [507, 30] on div "school Skye Lewis keyboard_arrow_down SL" at bounding box center [889, 24] width 1355 height 49
